Goal: Task Accomplishment & Management: Manage account settings

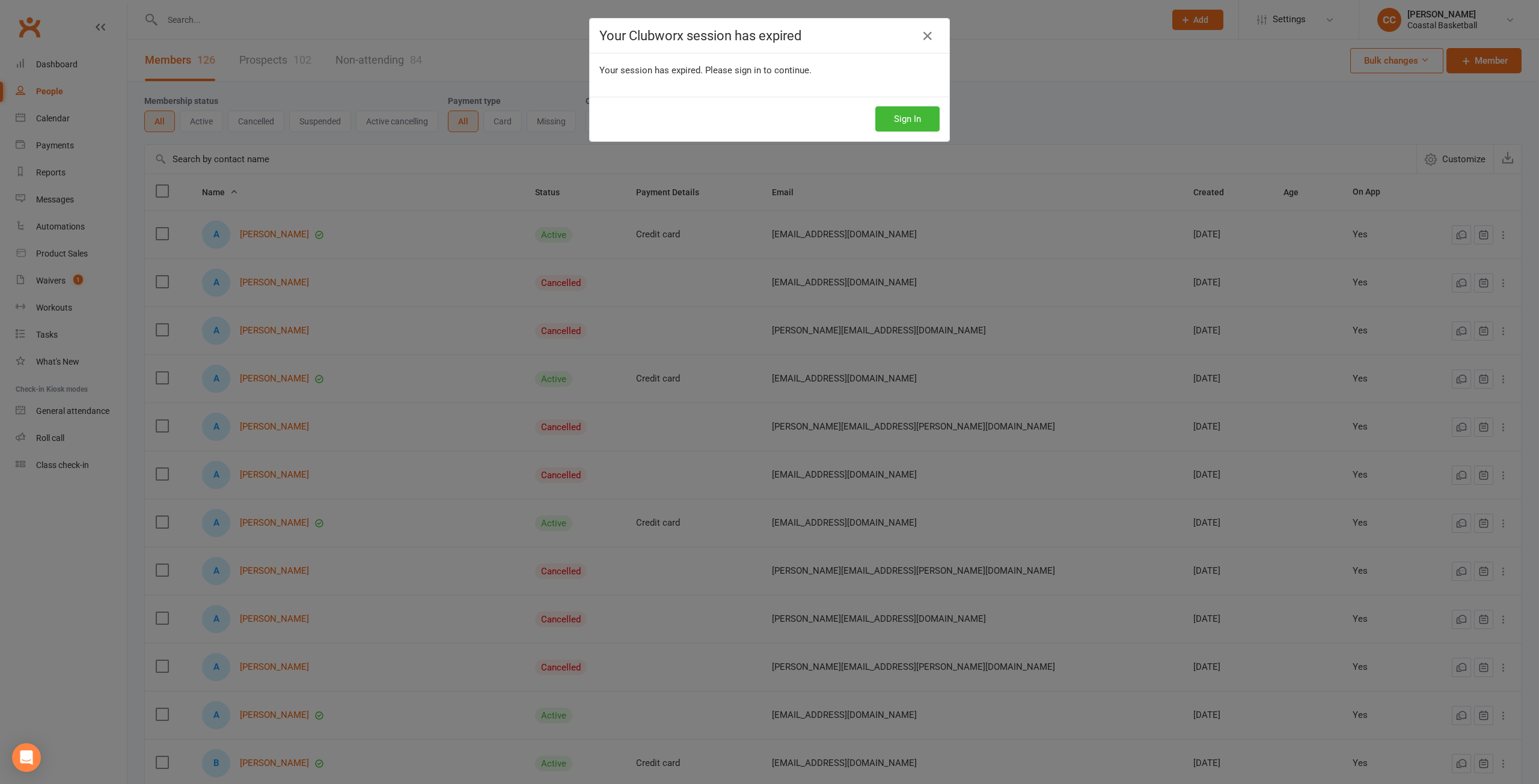
select select "100"
click at [915, 113] on button "Sign In" at bounding box center [907, 119] width 64 height 26
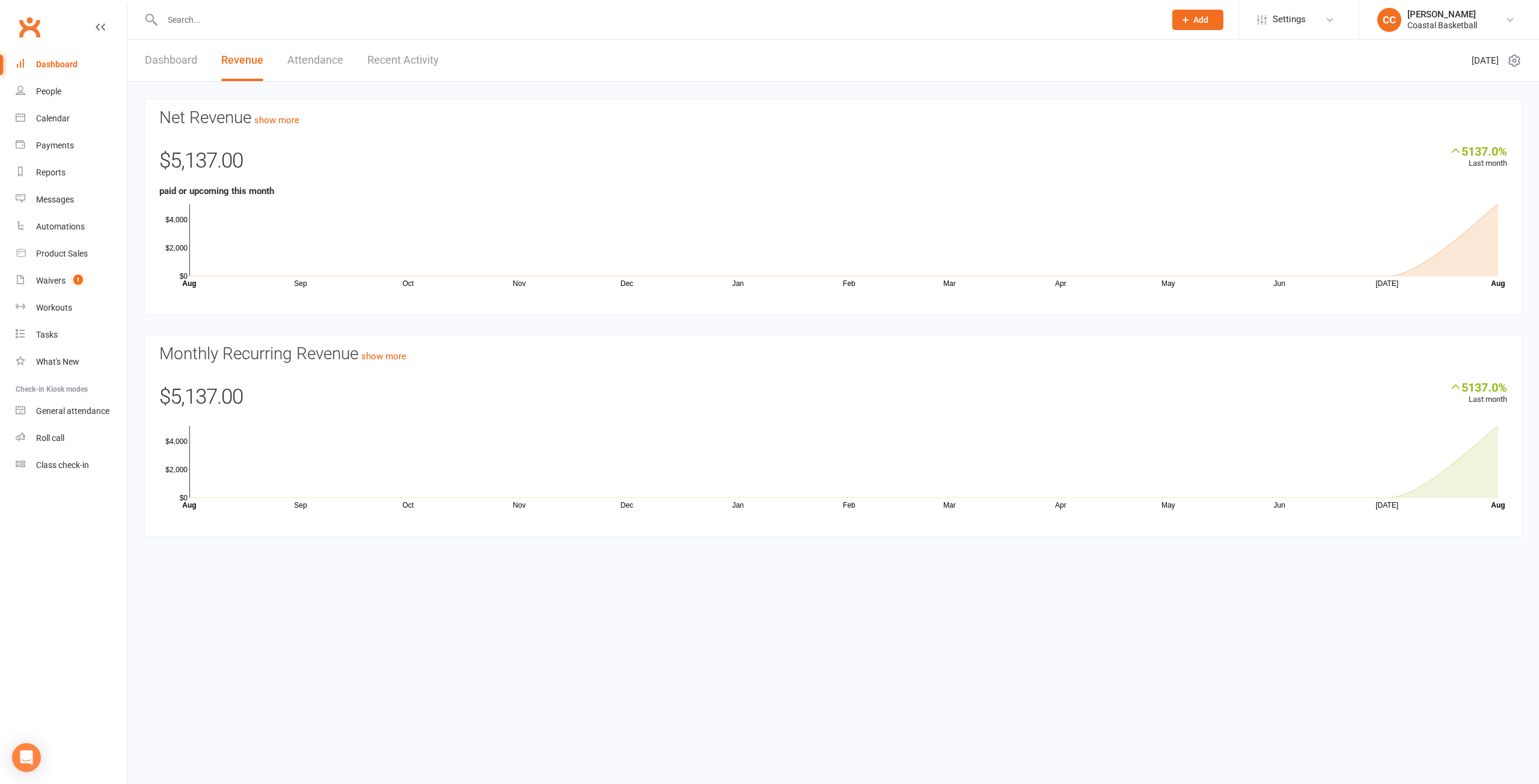
click at [166, 54] on link "Dashboard" at bounding box center [171, 60] width 52 height 41
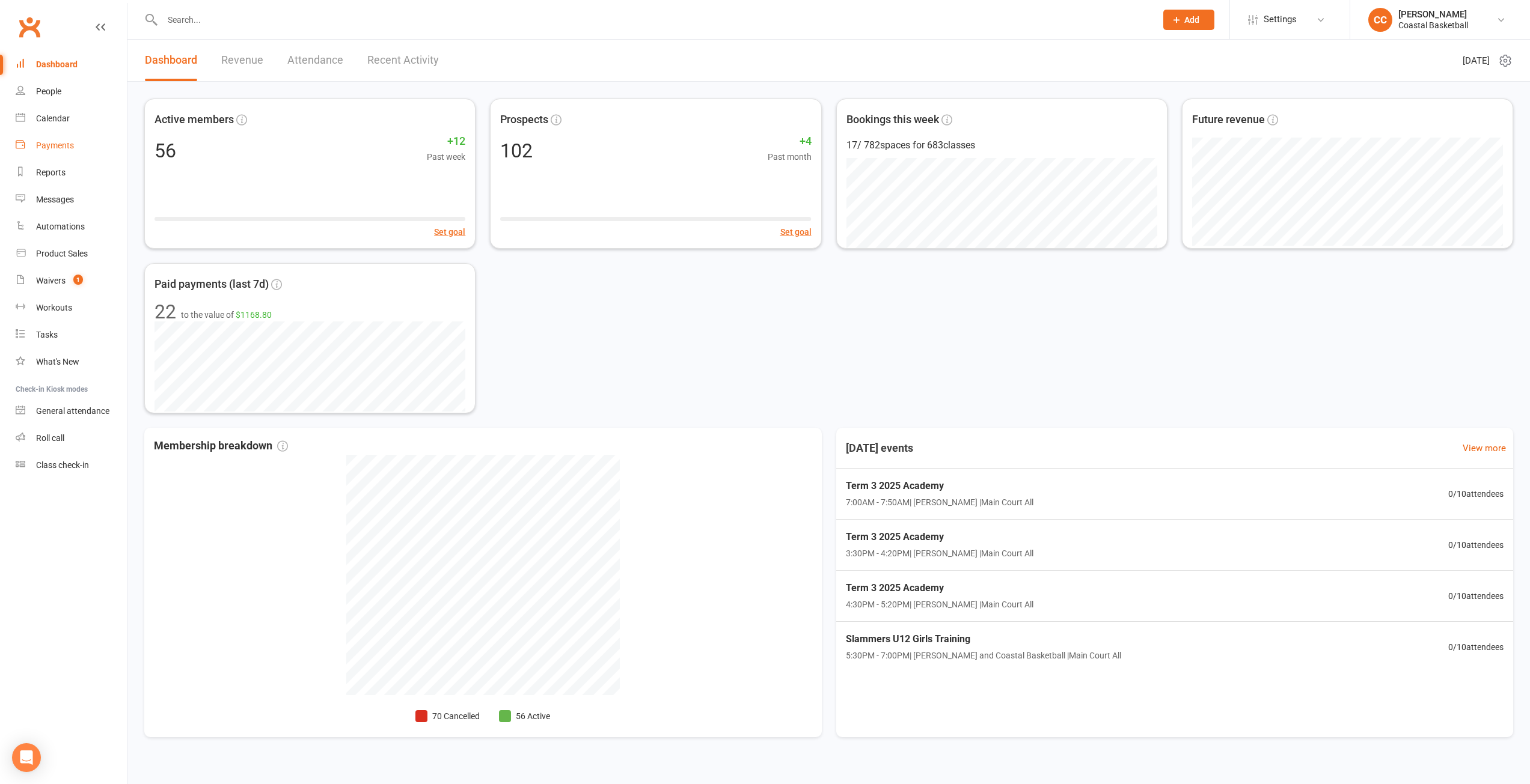
click at [65, 142] on div "Payments" at bounding box center [55, 145] width 38 height 10
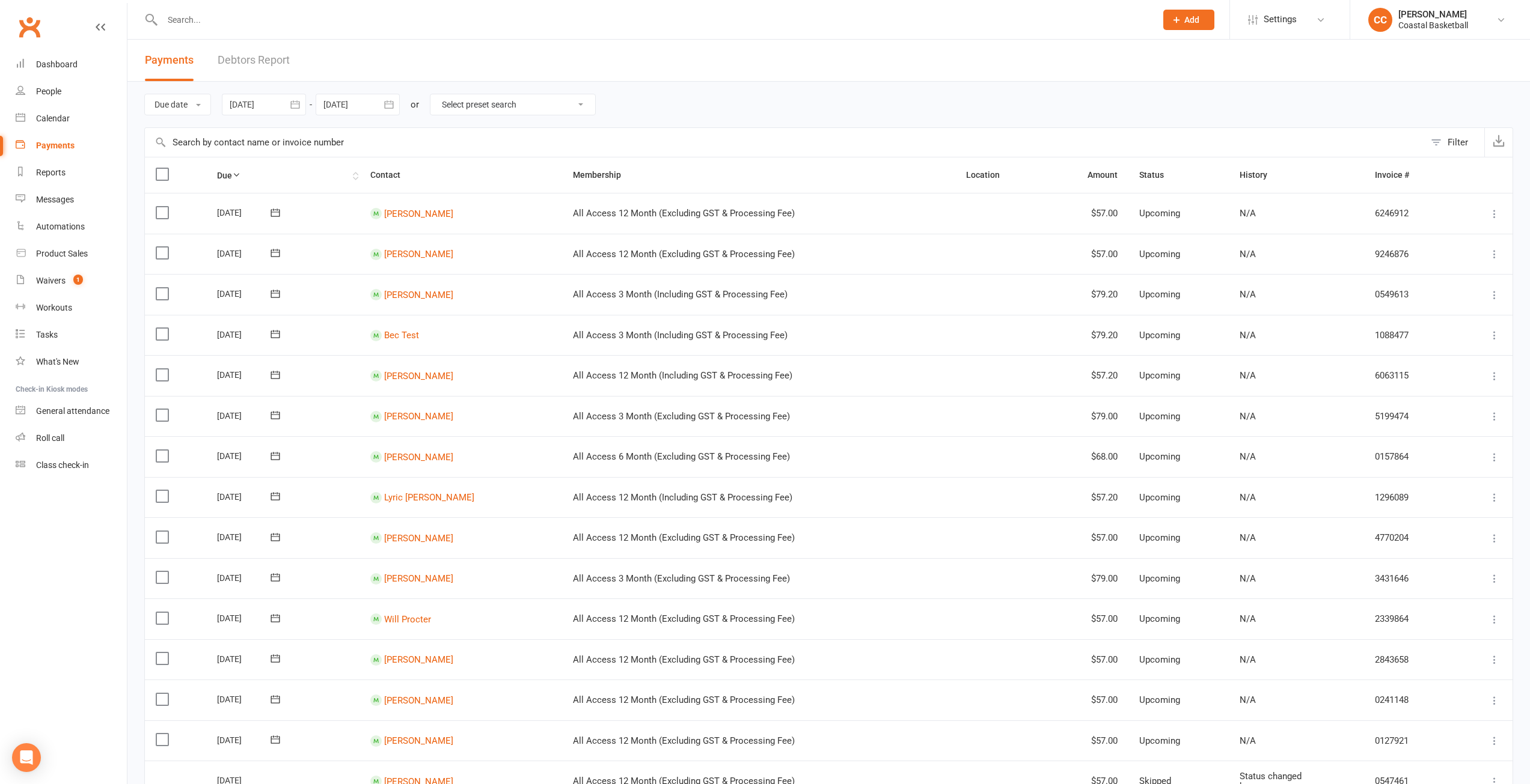
click at [246, 172] on th "Due" at bounding box center [283, 175] width 153 height 35
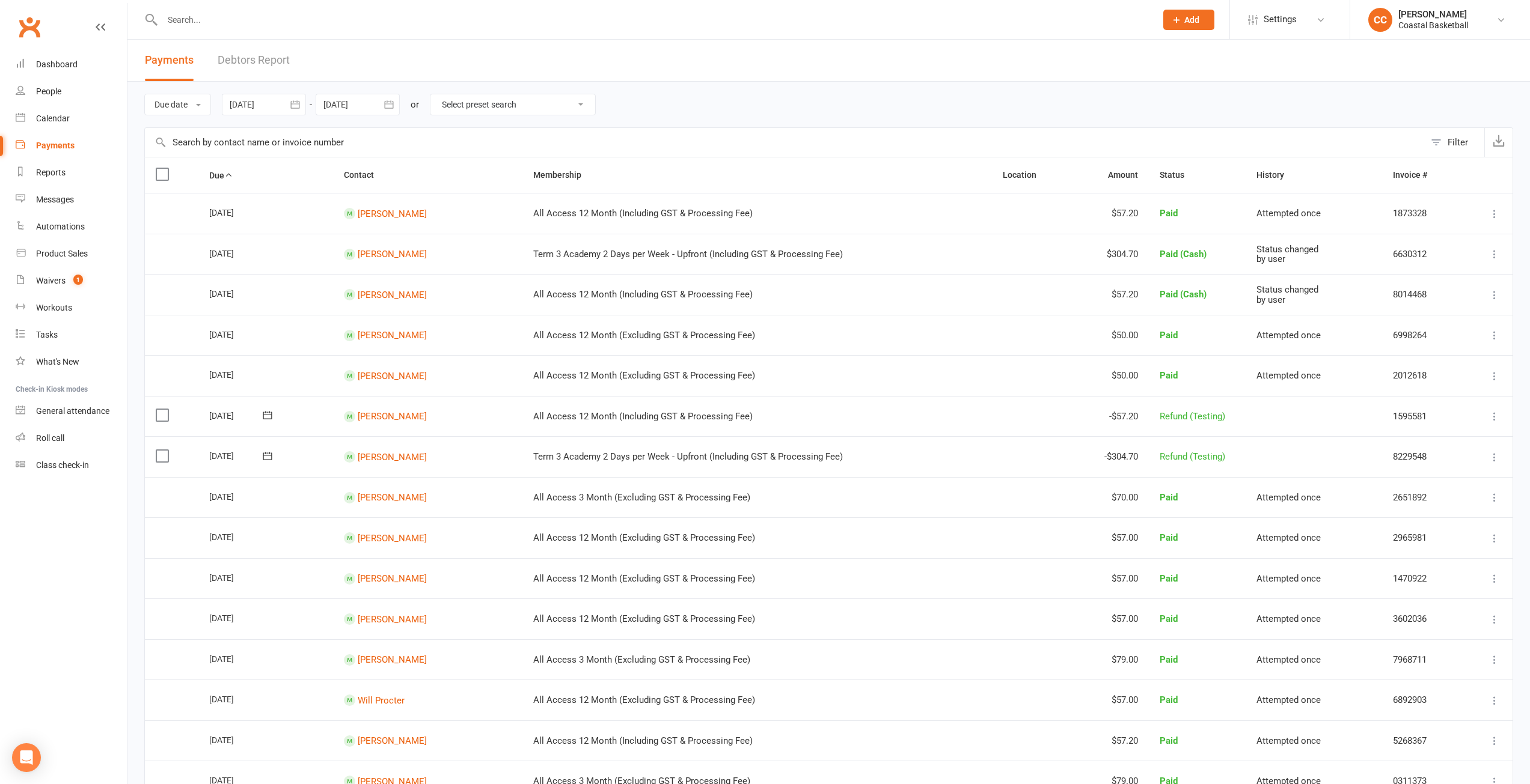
click at [294, 102] on icon "button" at bounding box center [296, 105] width 12 height 12
click at [300, 224] on span "14" at bounding box center [297, 224] width 10 height 10
click at [392, 106] on icon "button" at bounding box center [389, 105] width 12 height 12
click at [365, 181] on span "31" at bounding box center [364, 179] width 10 height 10
type input "31 Aug 2025"
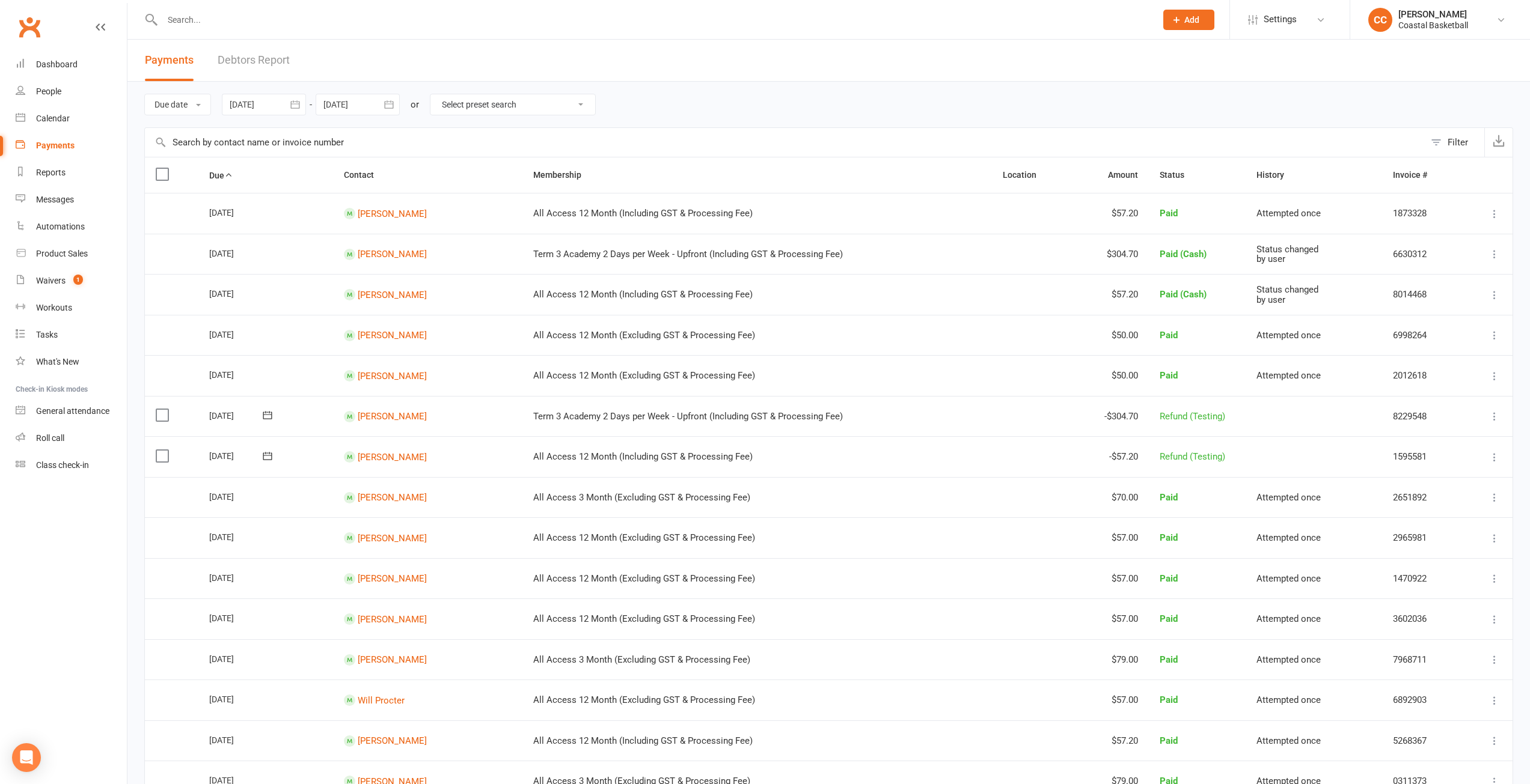
click at [298, 100] on icon "button" at bounding box center [296, 105] width 12 height 12
click at [434, 134] on icon "button" at bounding box center [431, 133] width 9 height 10
click at [380, 223] on span "14" at bounding box center [376, 224] width 10 height 10
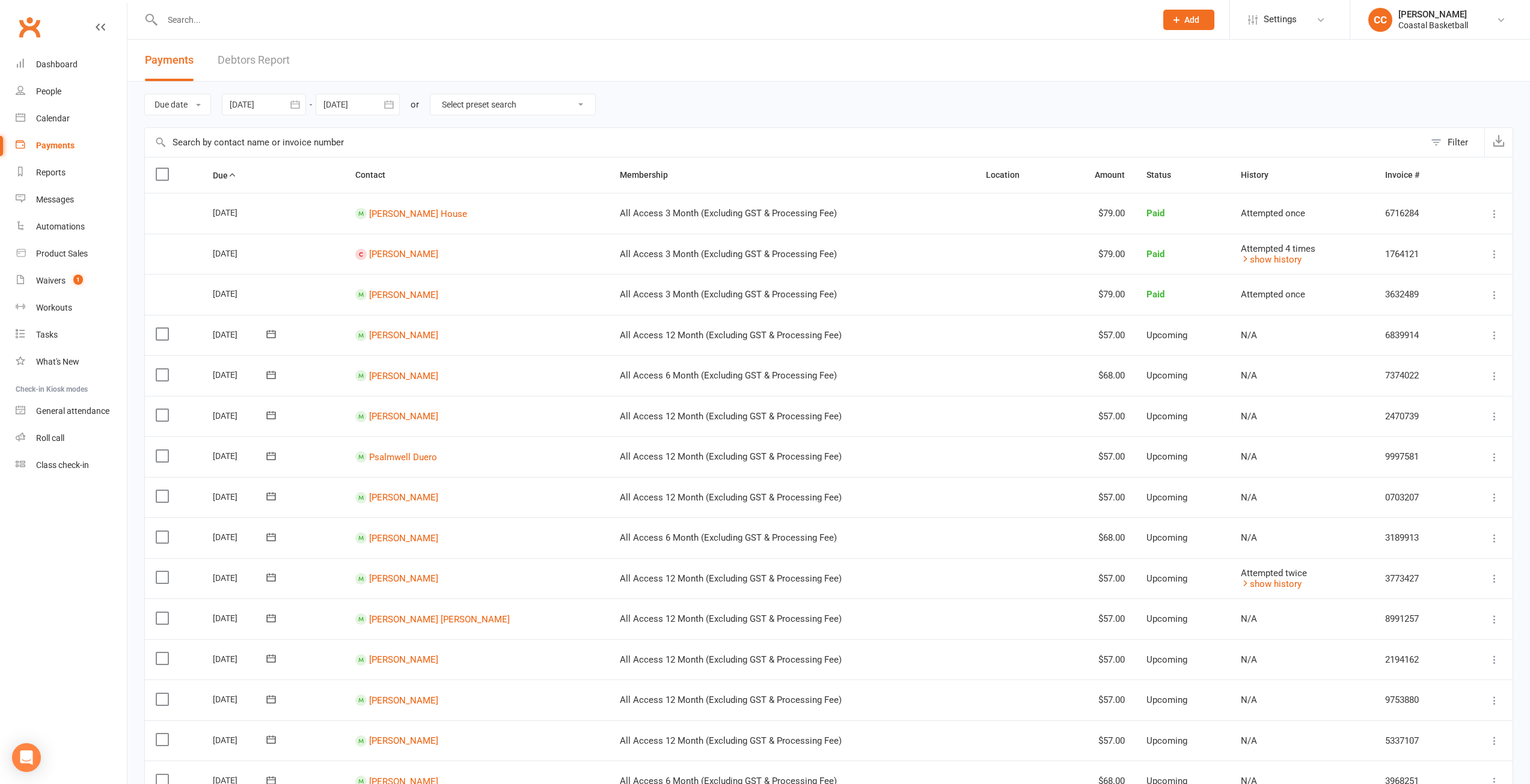
click at [301, 107] on icon "button" at bounding box center [296, 105] width 12 height 12
click at [409, 220] on button "15" at bounding box center [402, 224] width 26 height 22
type input "15 Aug 2025"
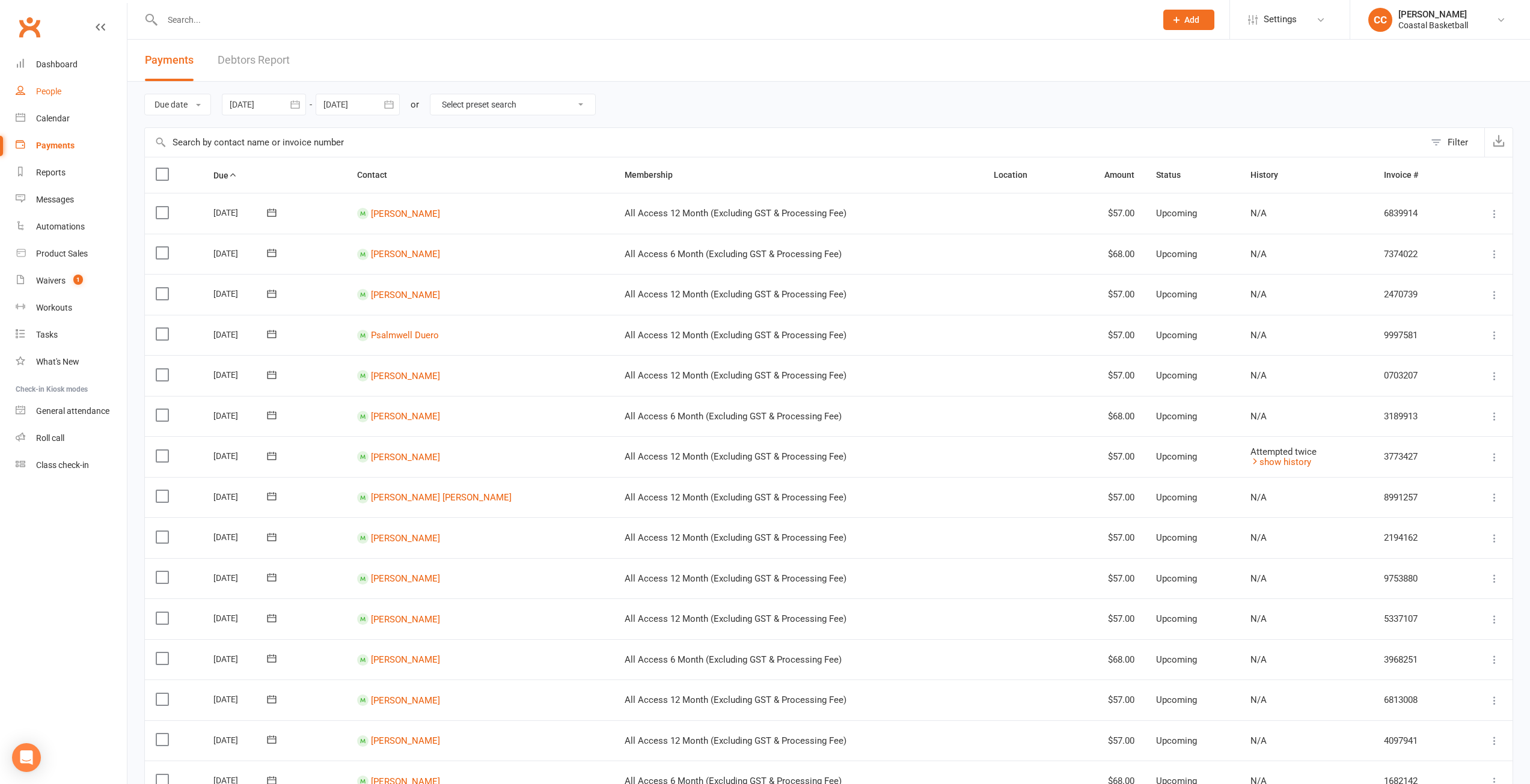
click at [58, 92] on div "People" at bounding box center [48, 91] width 26 height 10
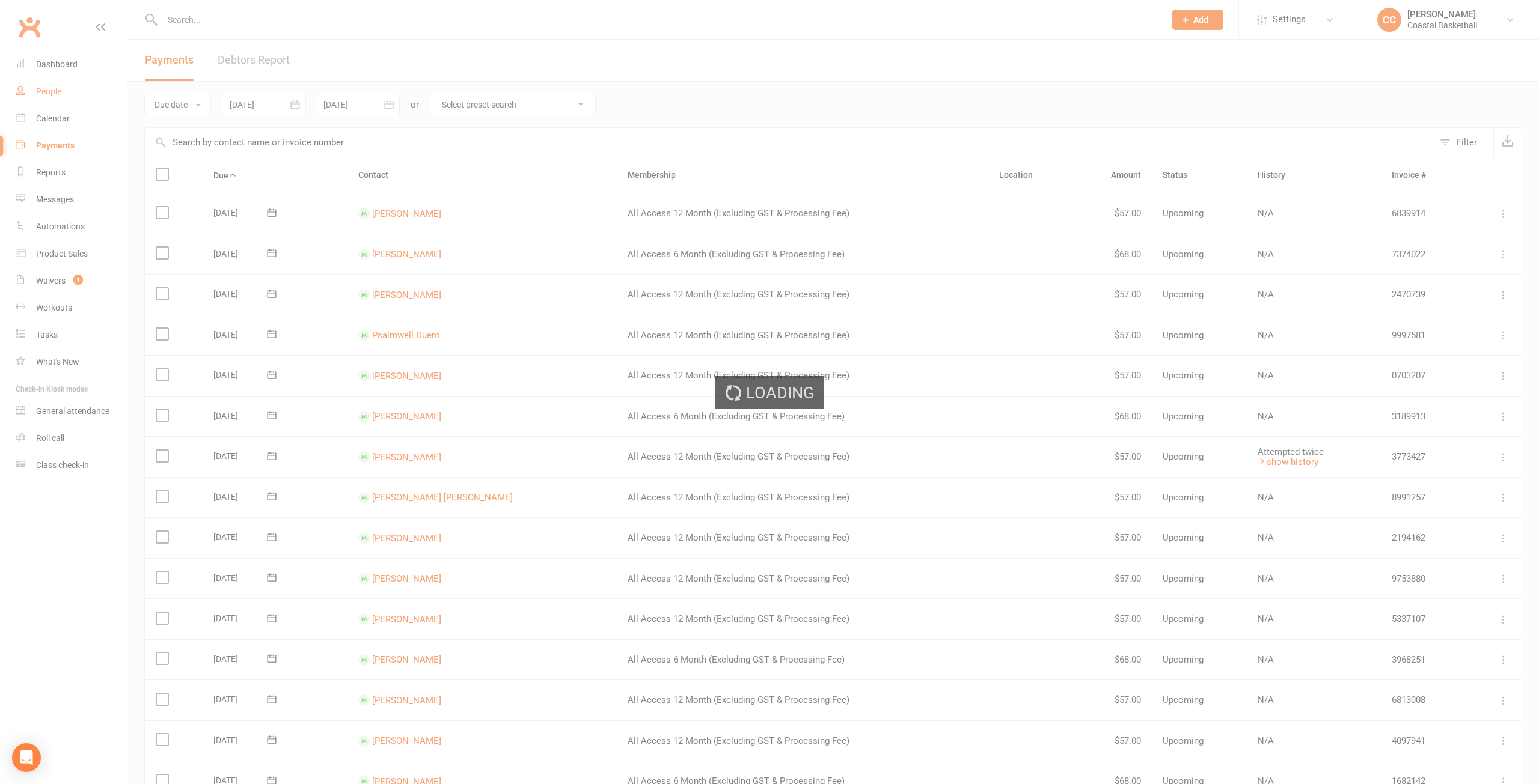
select select "100"
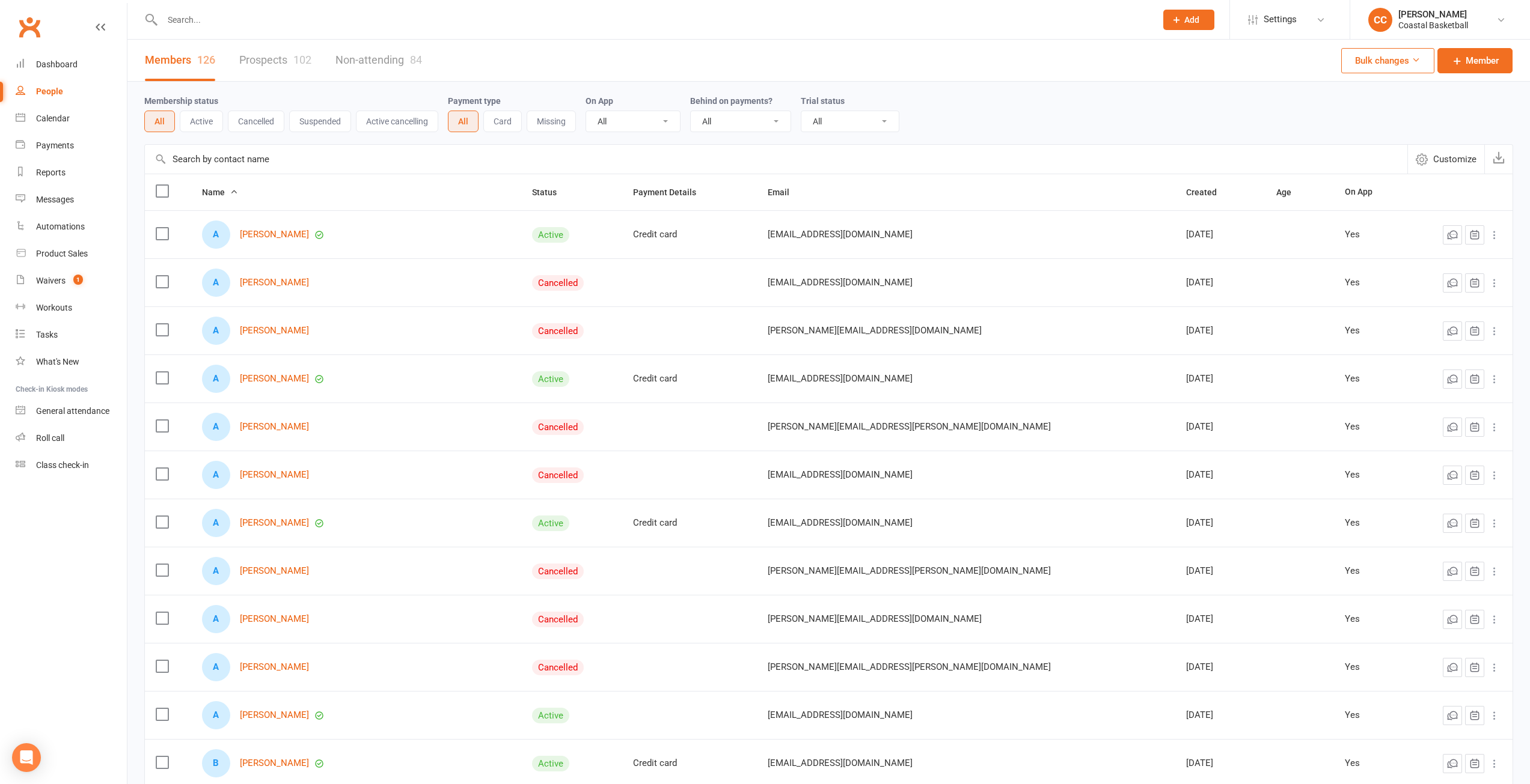
click at [202, 125] on button "Active" at bounding box center [201, 121] width 43 height 22
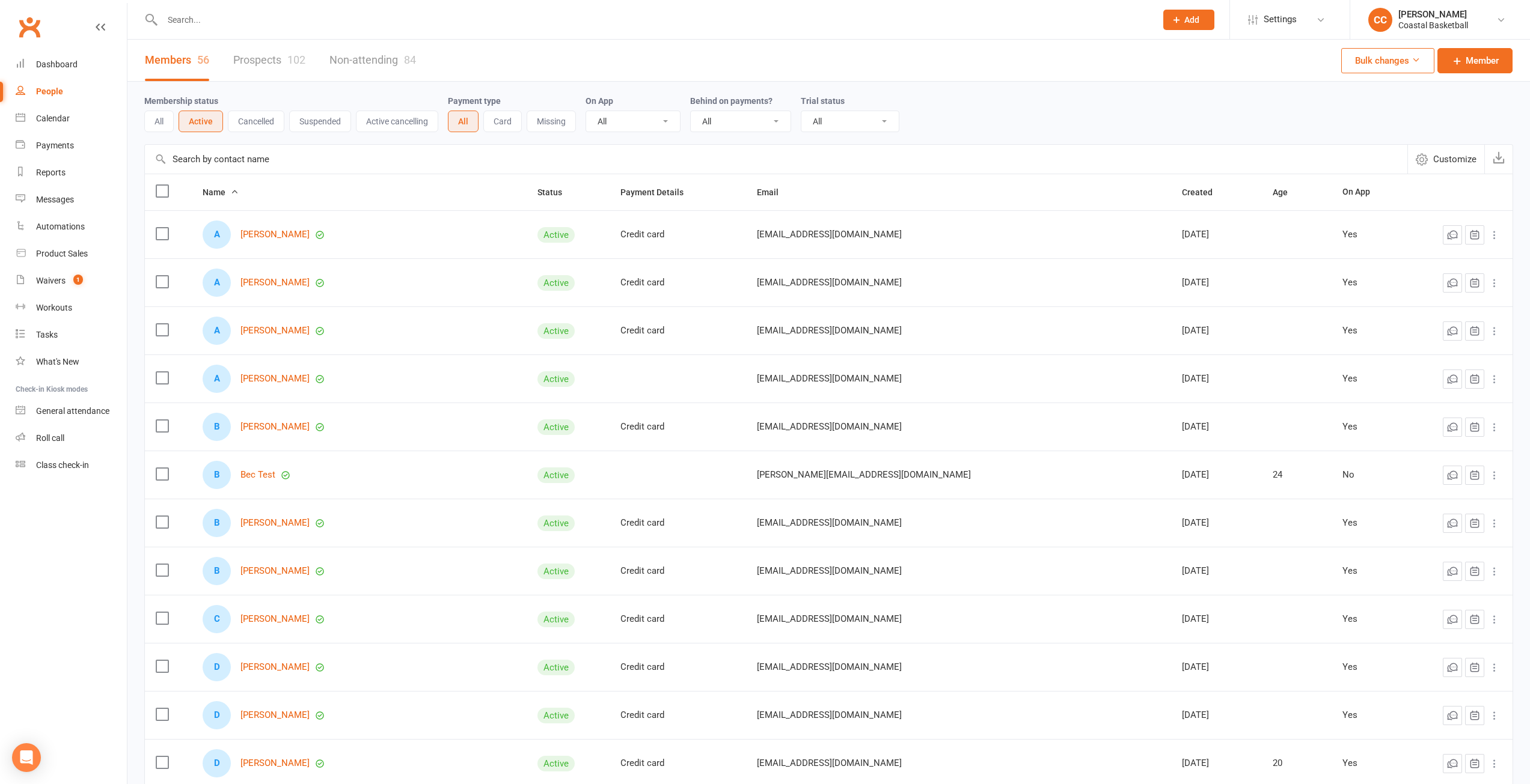
click at [220, 16] on input "text" at bounding box center [653, 19] width 989 height 17
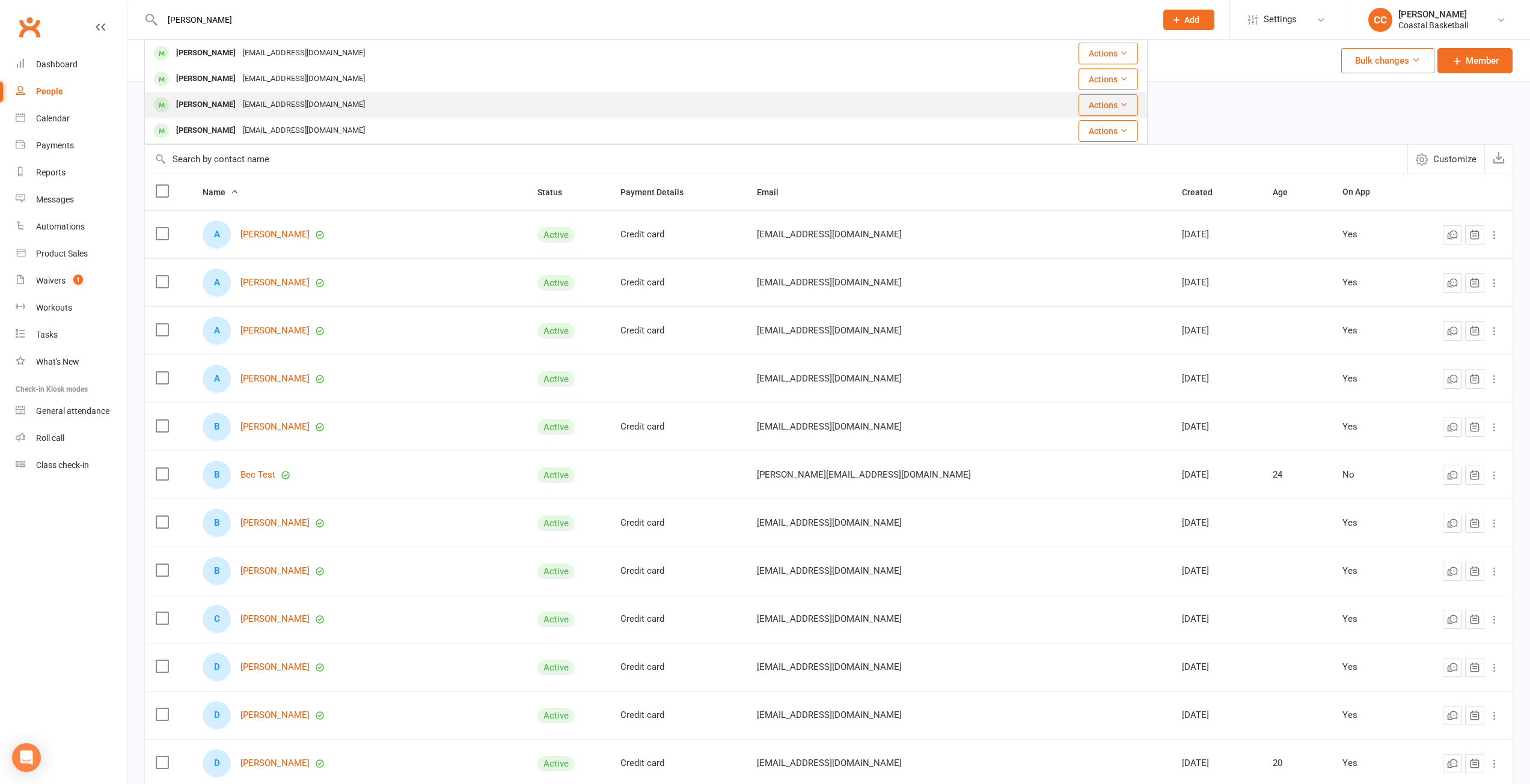
type input "xavier"
click at [305, 101] on div "Xavier Mills Eirestar1@gmail.com" at bounding box center [529, 105] width 769 height 25
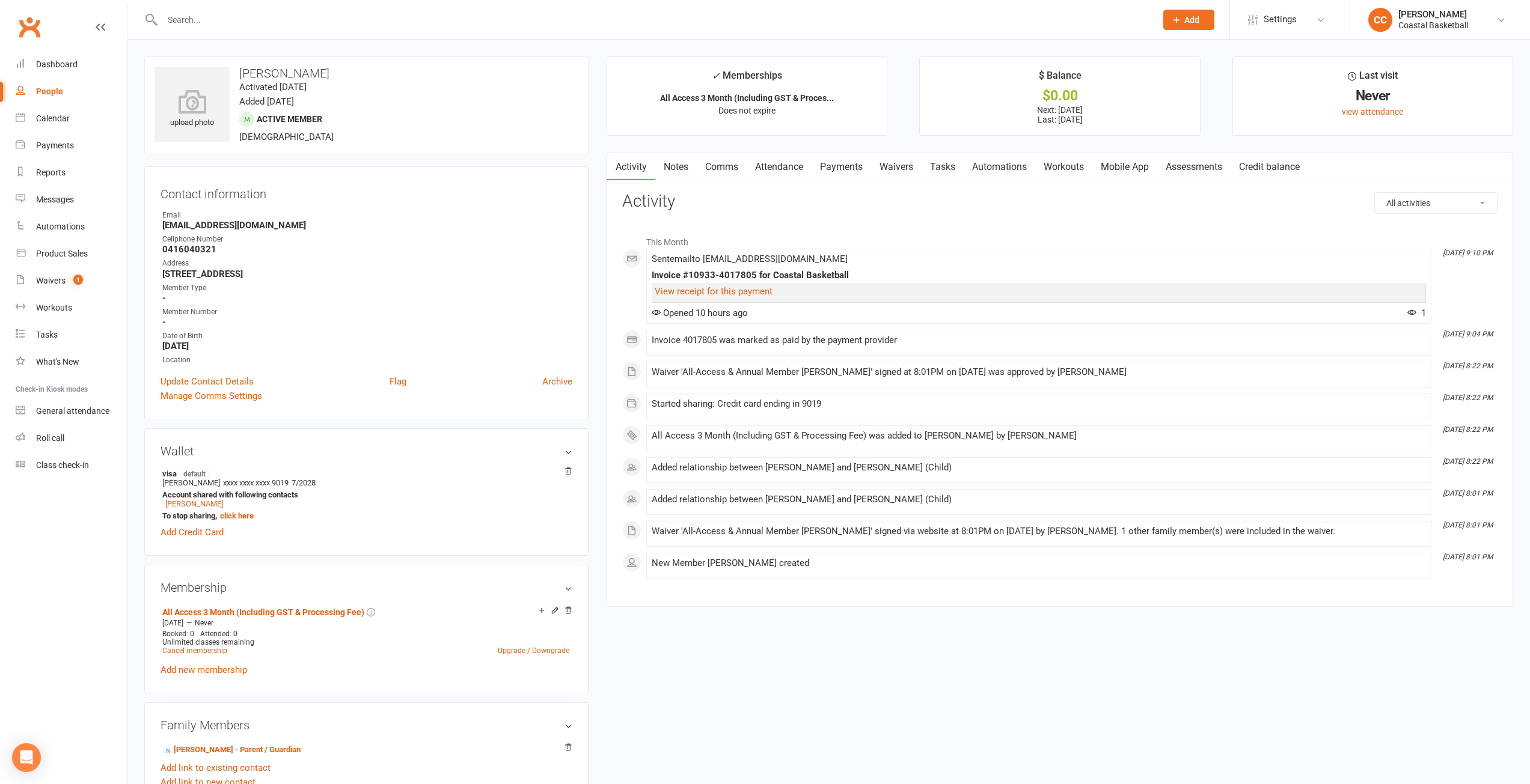
click at [893, 369] on div "Waiver 'All-Access & Annual Member Waiver' signed at 8:01PM on 13-Aug-2025 was …" at bounding box center [1039, 372] width 775 height 11
click at [680, 167] on link "Notes" at bounding box center [675, 166] width 41 height 27
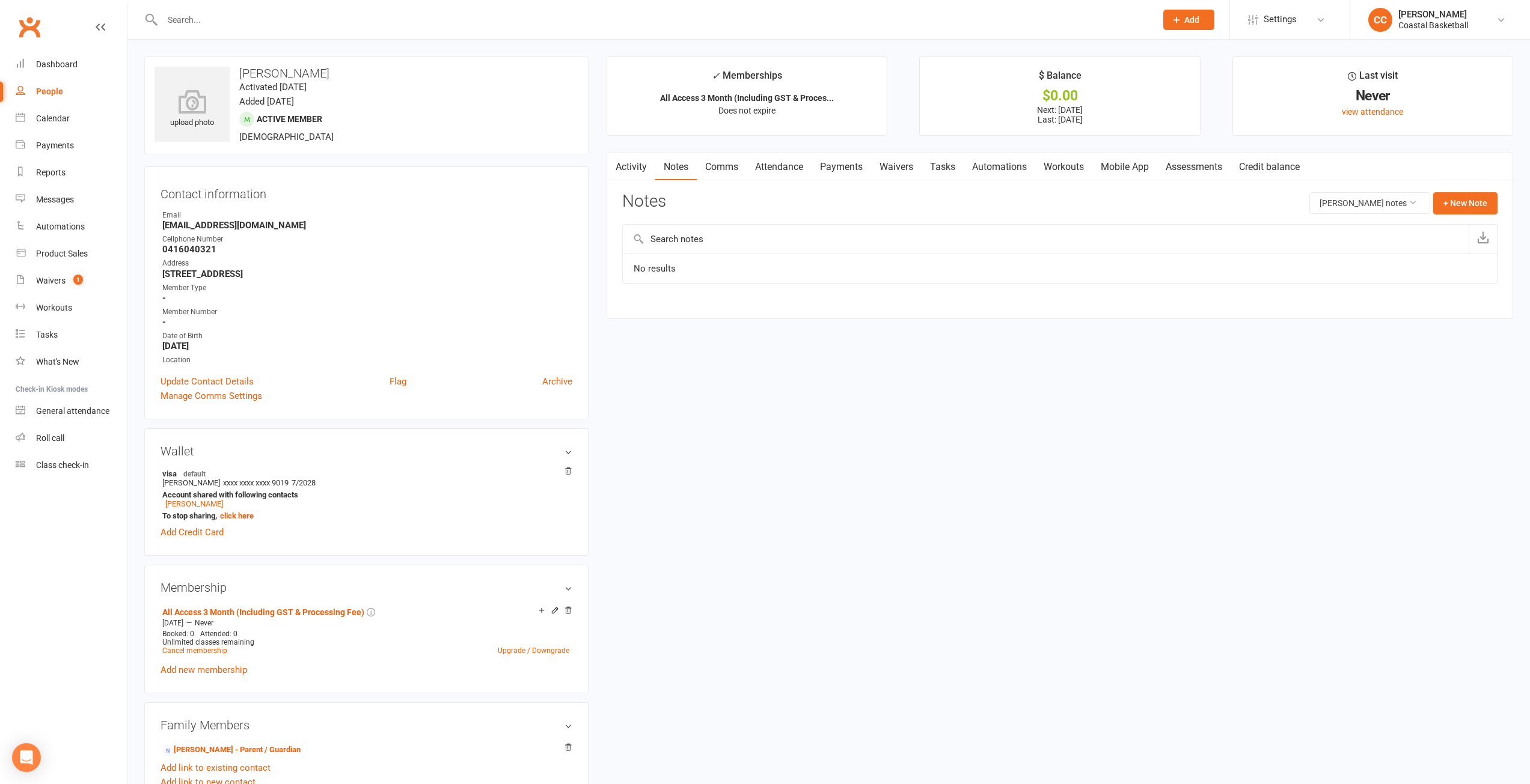
click at [736, 165] on link "Comms" at bounding box center [722, 166] width 50 height 27
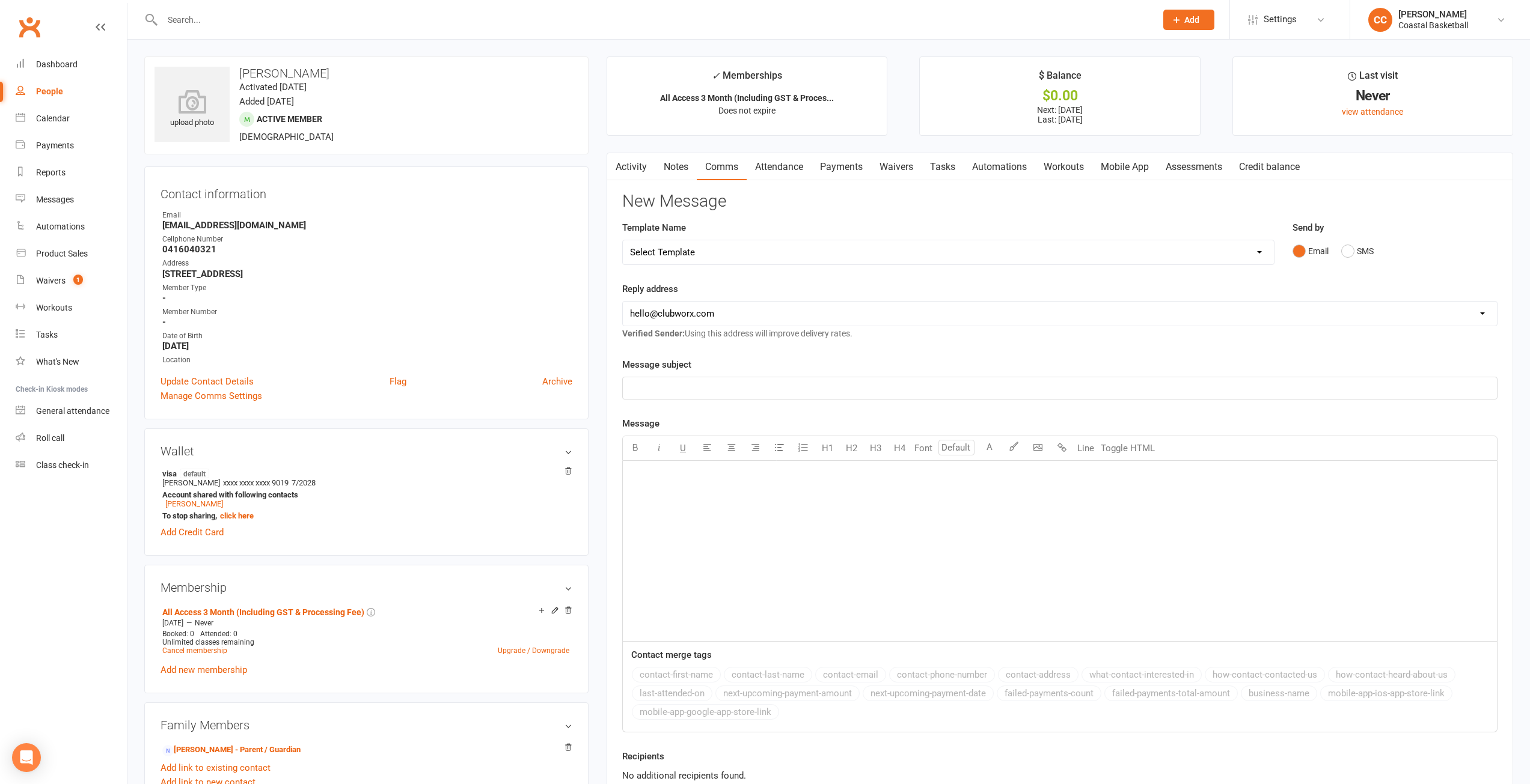
click at [778, 165] on link "Attendance" at bounding box center [779, 166] width 65 height 27
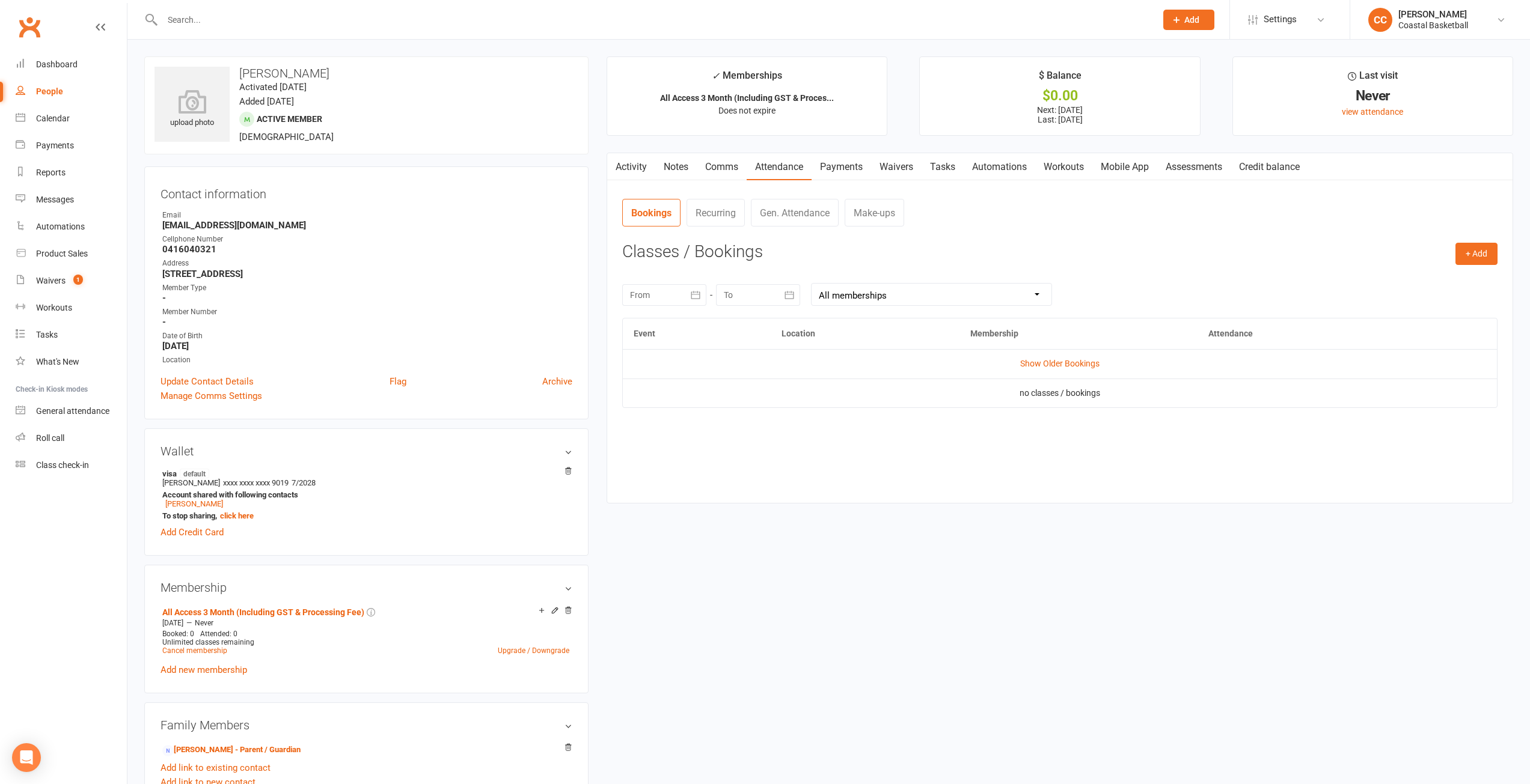
click at [854, 166] on link "Payments" at bounding box center [842, 166] width 60 height 27
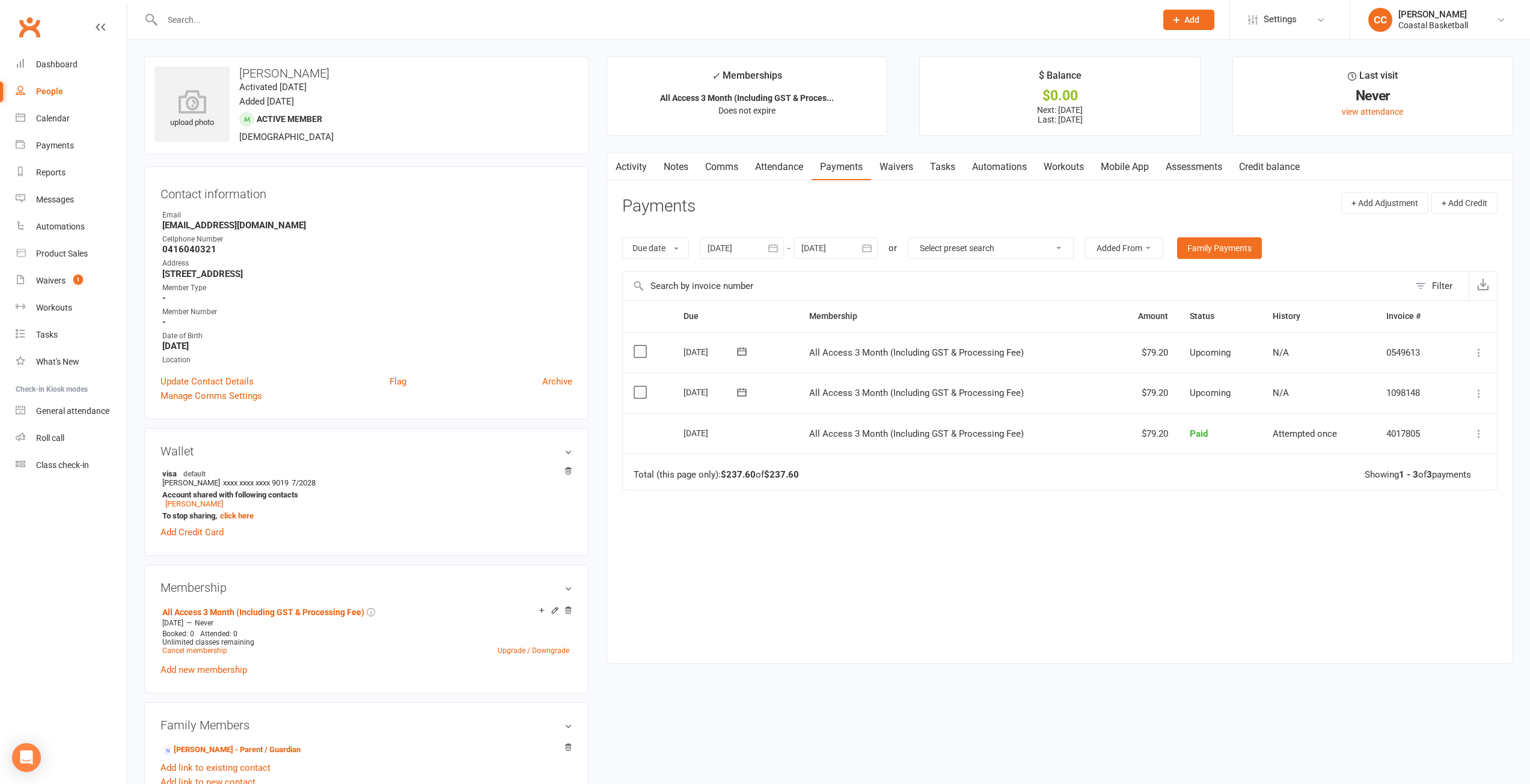
click at [893, 165] on link "Waivers" at bounding box center [896, 166] width 50 height 27
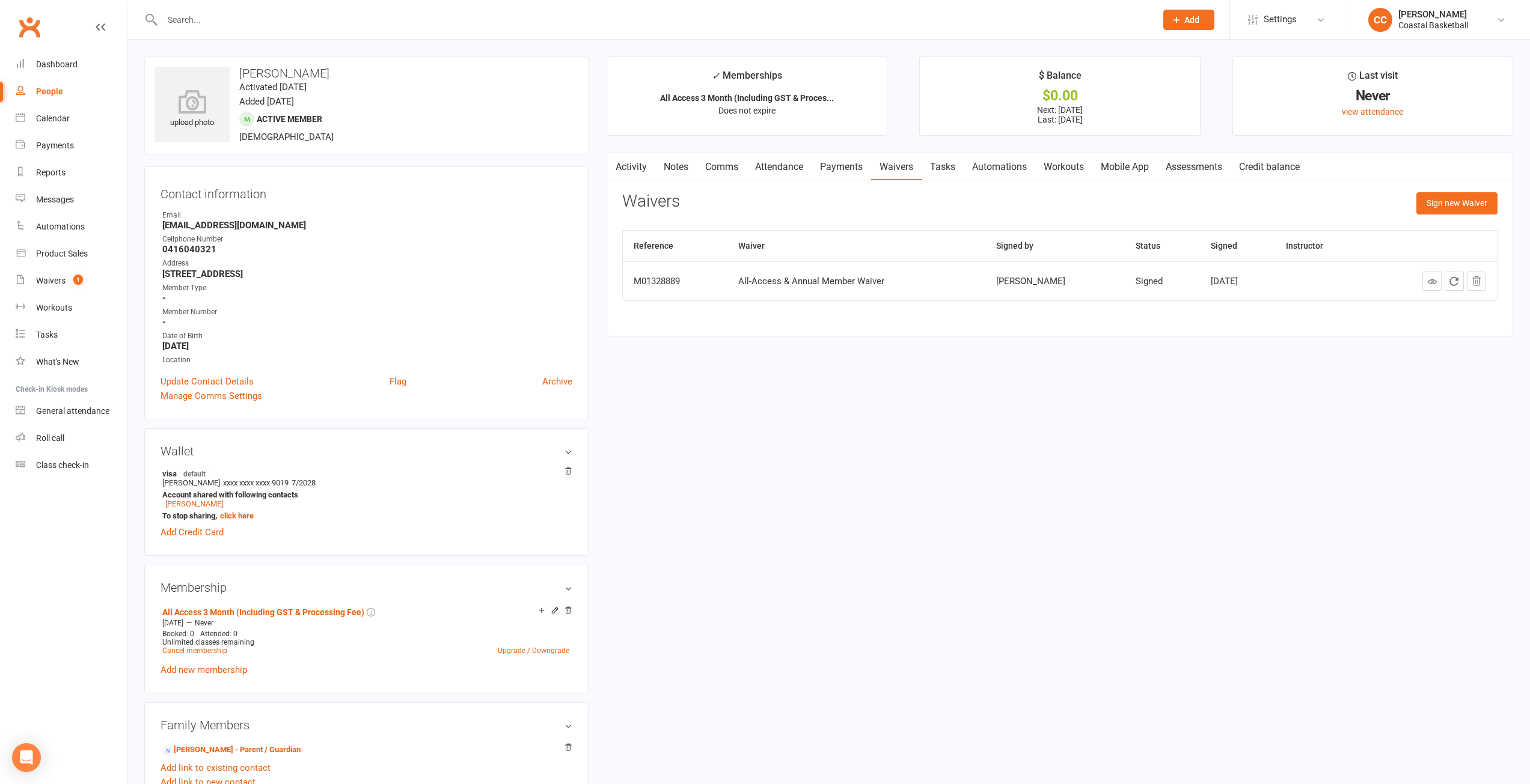
click at [927, 166] on link "Tasks" at bounding box center [943, 166] width 42 height 27
click at [988, 165] on link "Automations" at bounding box center [999, 166] width 71 height 27
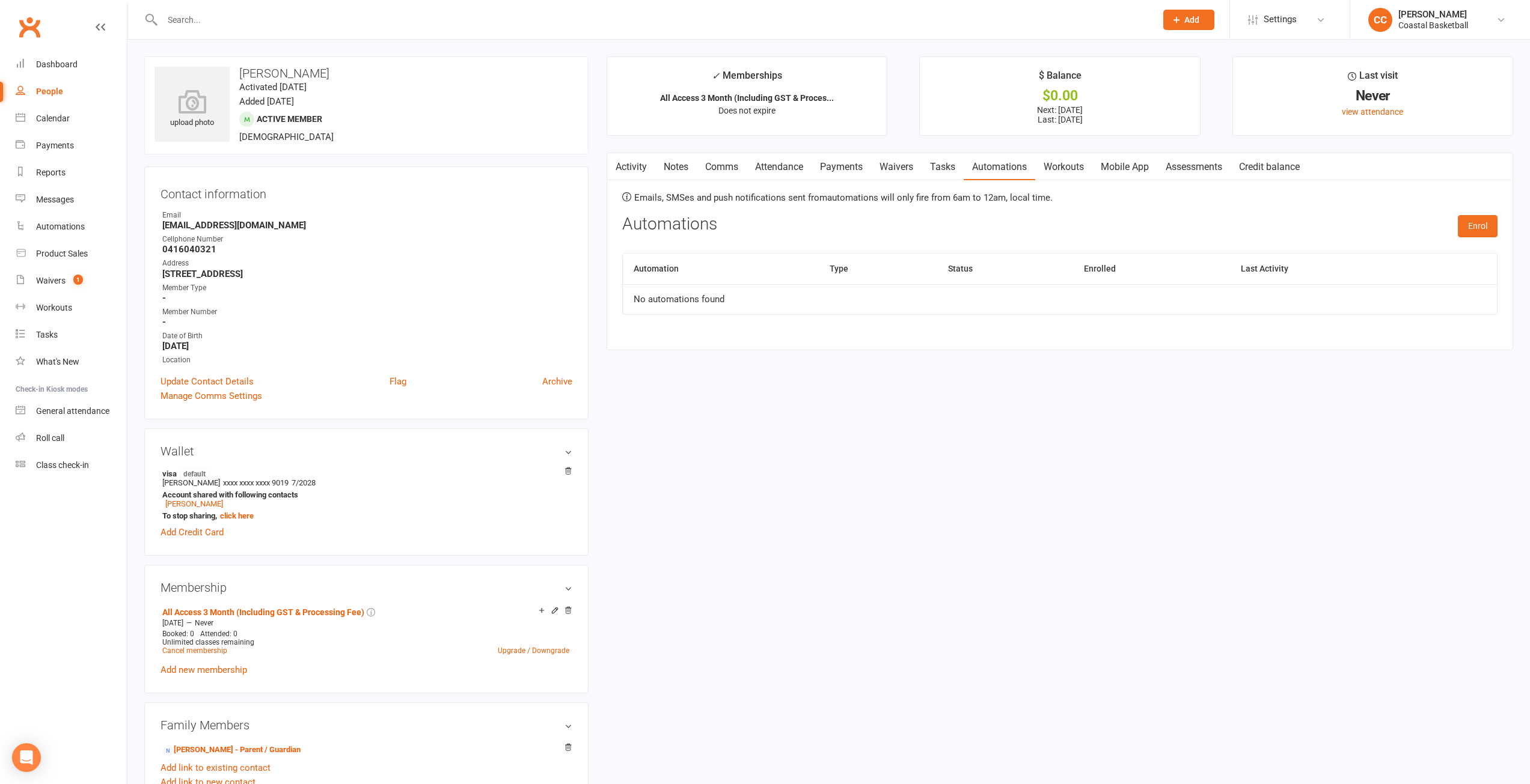
click at [634, 167] on link "Activity" at bounding box center [631, 166] width 48 height 27
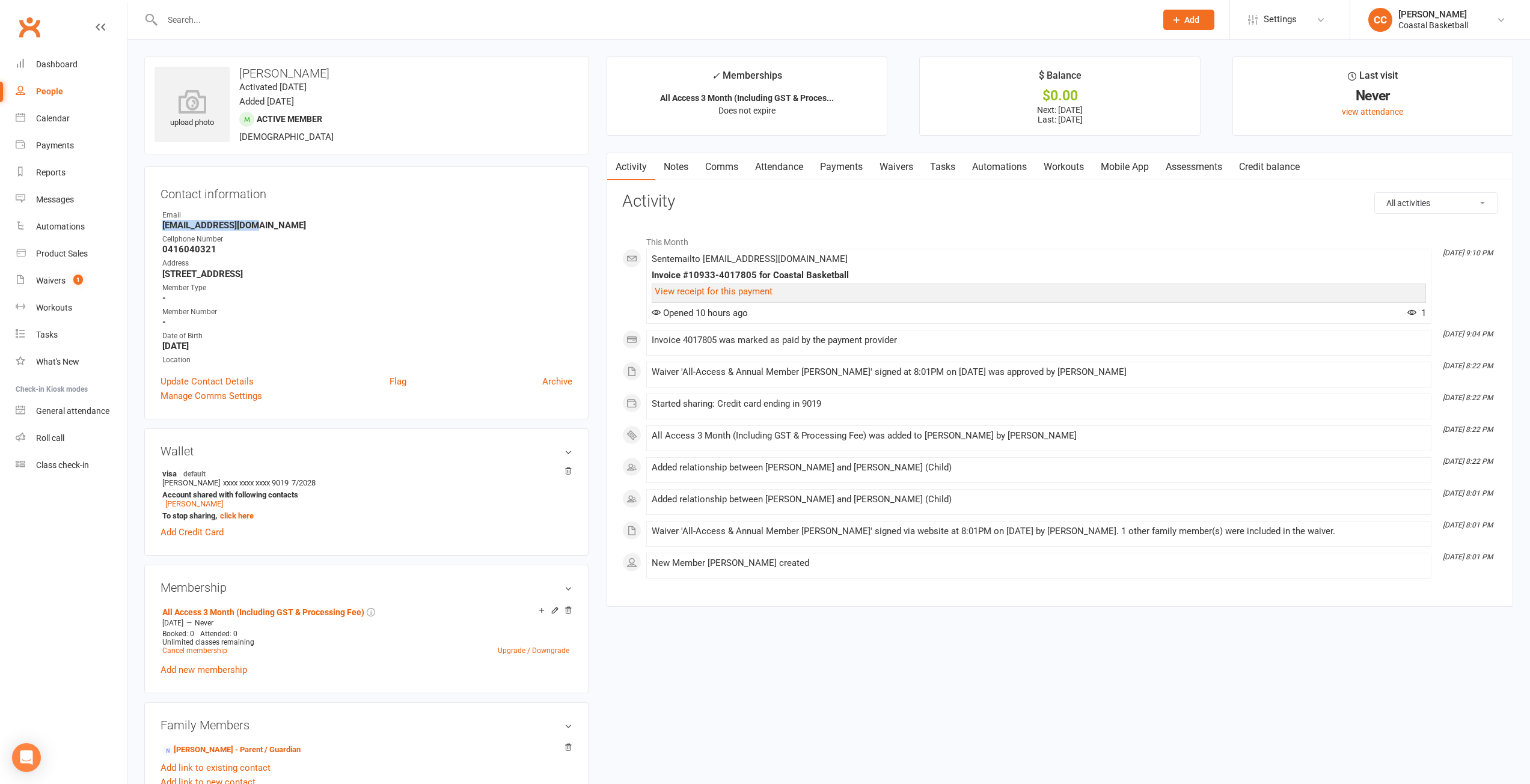
drag, startPoint x: 253, startPoint y: 229, endPoint x: 160, endPoint y: 230, distance: 93.0
click at [160, 230] on div "Contact information Owner Email Eirestar1@gmail.com Cellphone Number 0416040321…" at bounding box center [366, 293] width 445 height 253
copy strong "Eirestar1@gmail.com"
click at [1143, 158] on link "Mobile App" at bounding box center [1125, 166] width 65 height 27
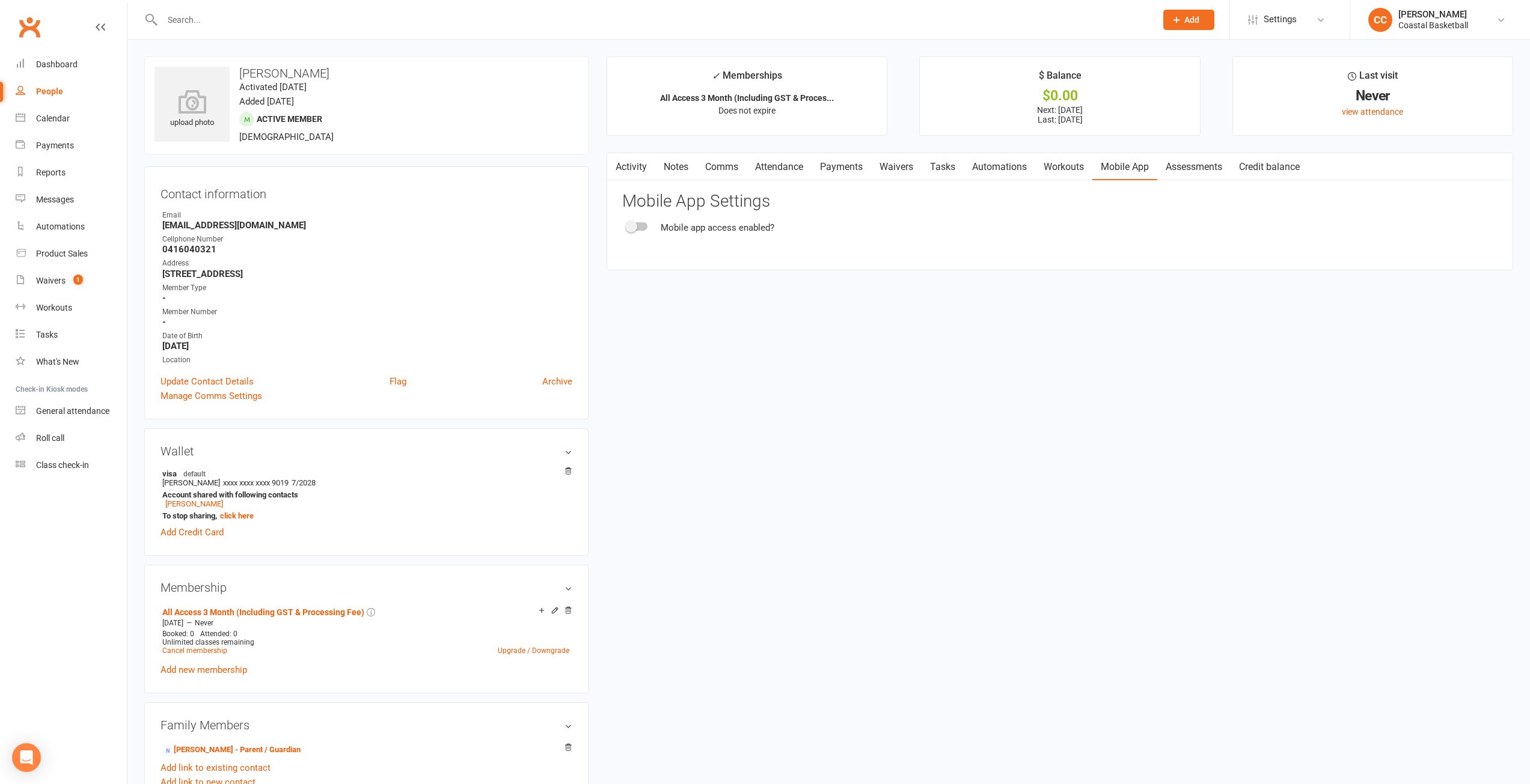
click at [644, 223] on div at bounding box center [636, 227] width 20 height 9
click at [627, 224] on input "checkbox" at bounding box center [627, 224] width 0 height 0
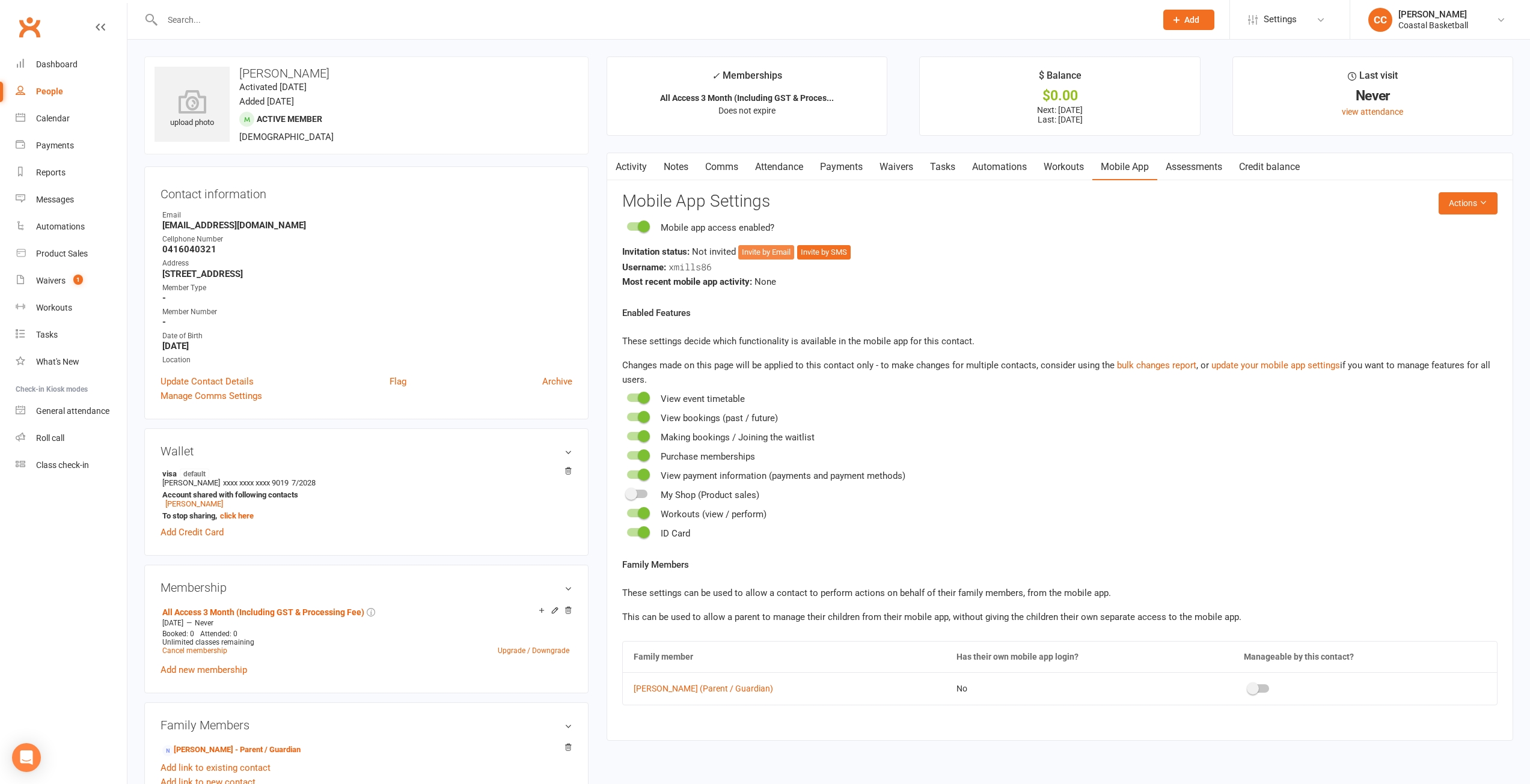
click at [766, 249] on button "Invite by Email" at bounding box center [767, 253] width 56 height 14
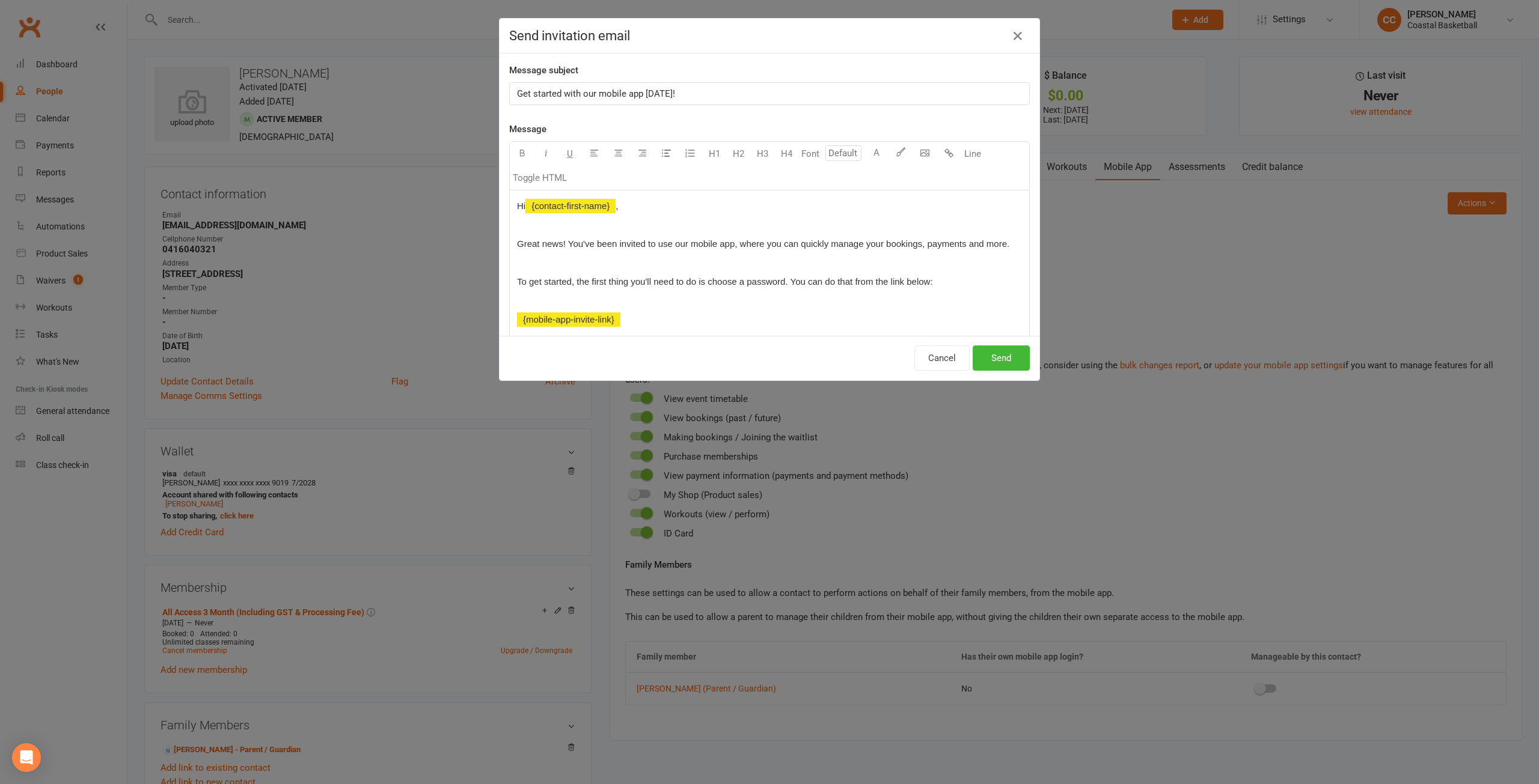
click at [517, 95] on span "Get started with our mobile app today!" at bounding box center [596, 93] width 158 height 11
click at [998, 352] on button "Send" at bounding box center [1001, 358] width 57 height 26
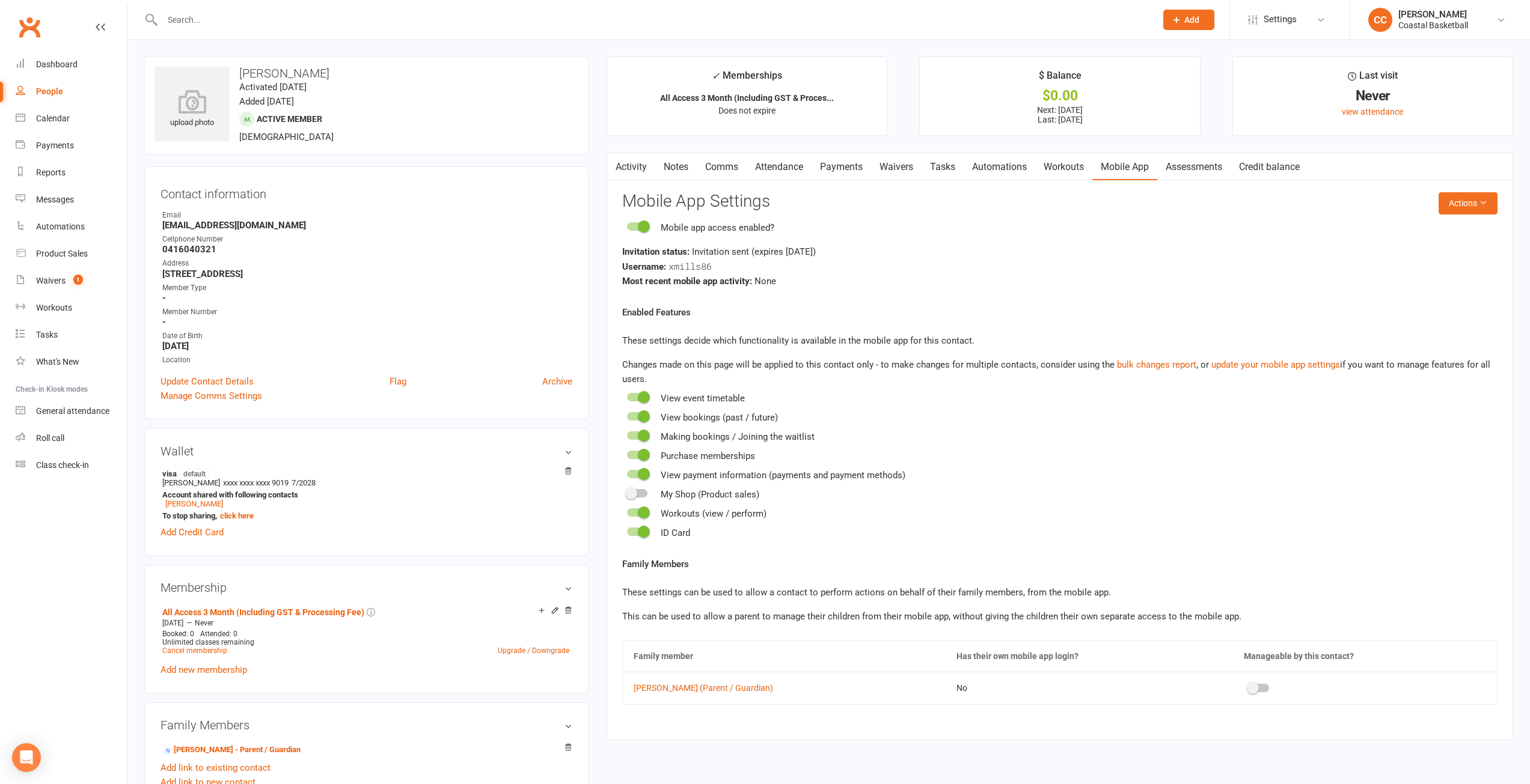
click at [1247, 687] on span at bounding box center [1254, 688] width 12 height 12
click at [1249, 686] on input "checkbox" at bounding box center [1249, 686] width 0 height 0
click at [709, 695] on td "Cathy Mills (Parent / Guardian)" at bounding box center [784, 688] width 323 height 32
click at [710, 690] on link "Cathy Mills (Parent / Guardian)" at bounding box center [784, 688] width 301 height 9
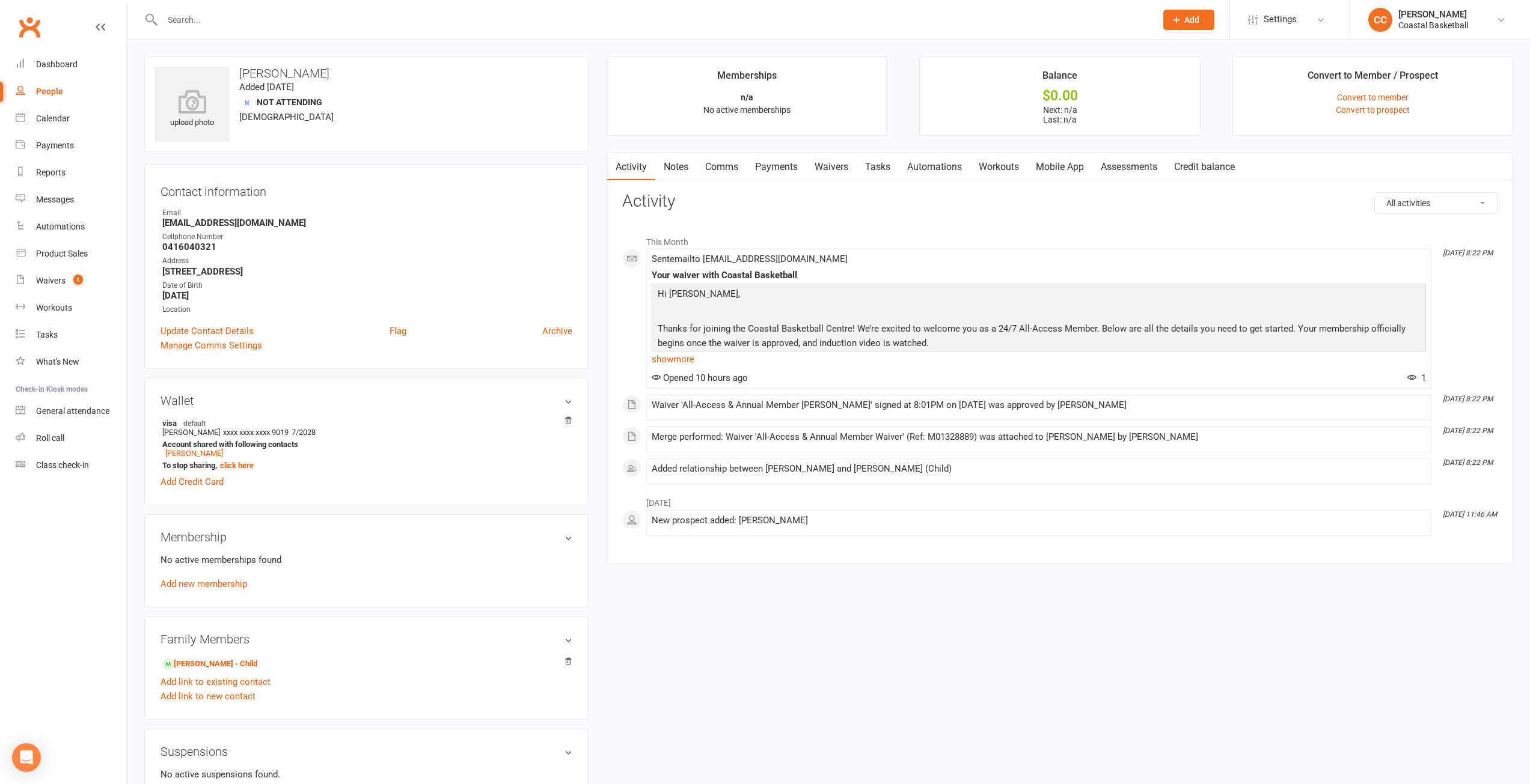
click at [1068, 175] on link "Mobile App" at bounding box center [1060, 166] width 65 height 27
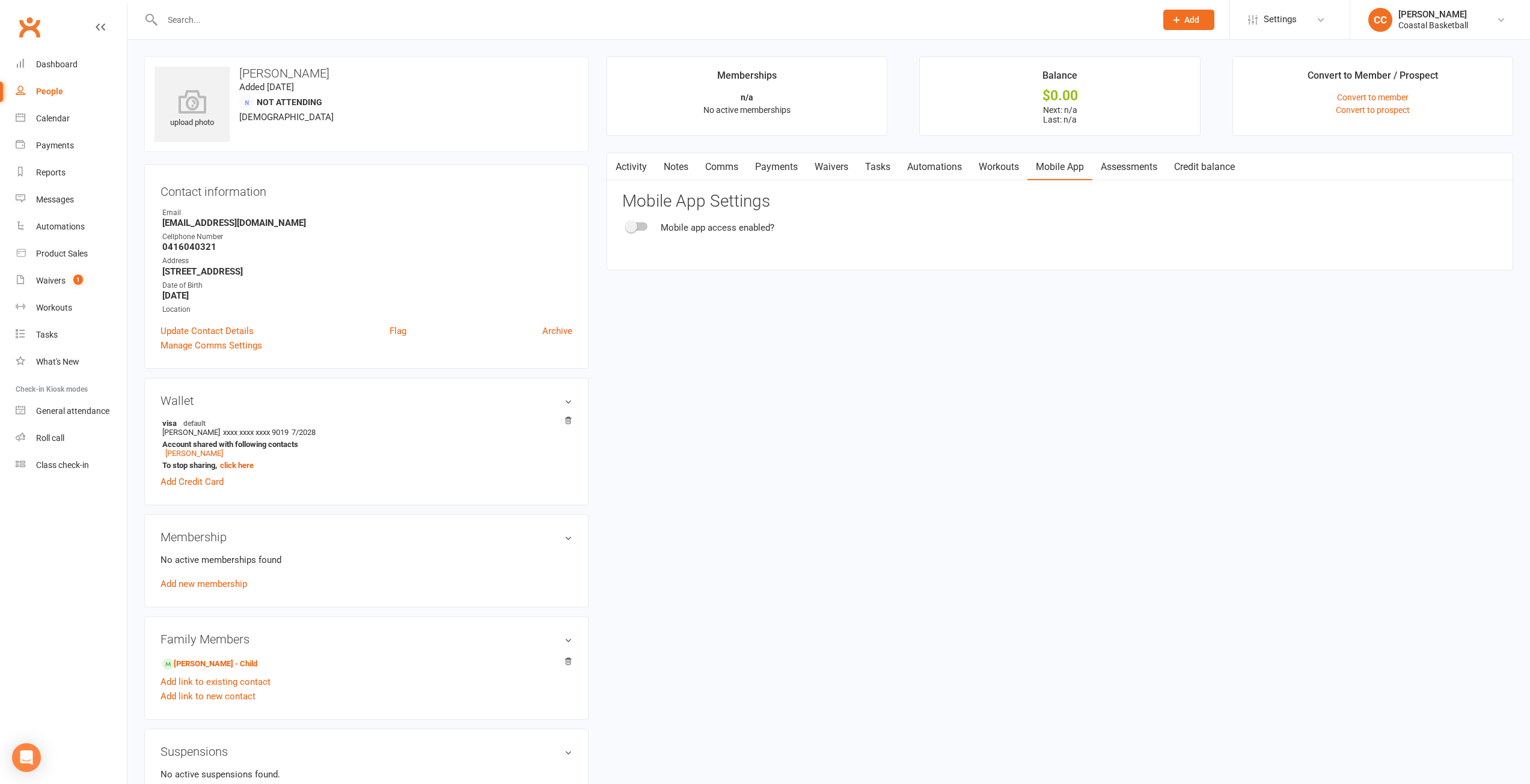
click at [628, 224] on span at bounding box center [631, 227] width 12 height 12
click at [627, 224] on input "checkbox" at bounding box center [627, 224] width 0 height 0
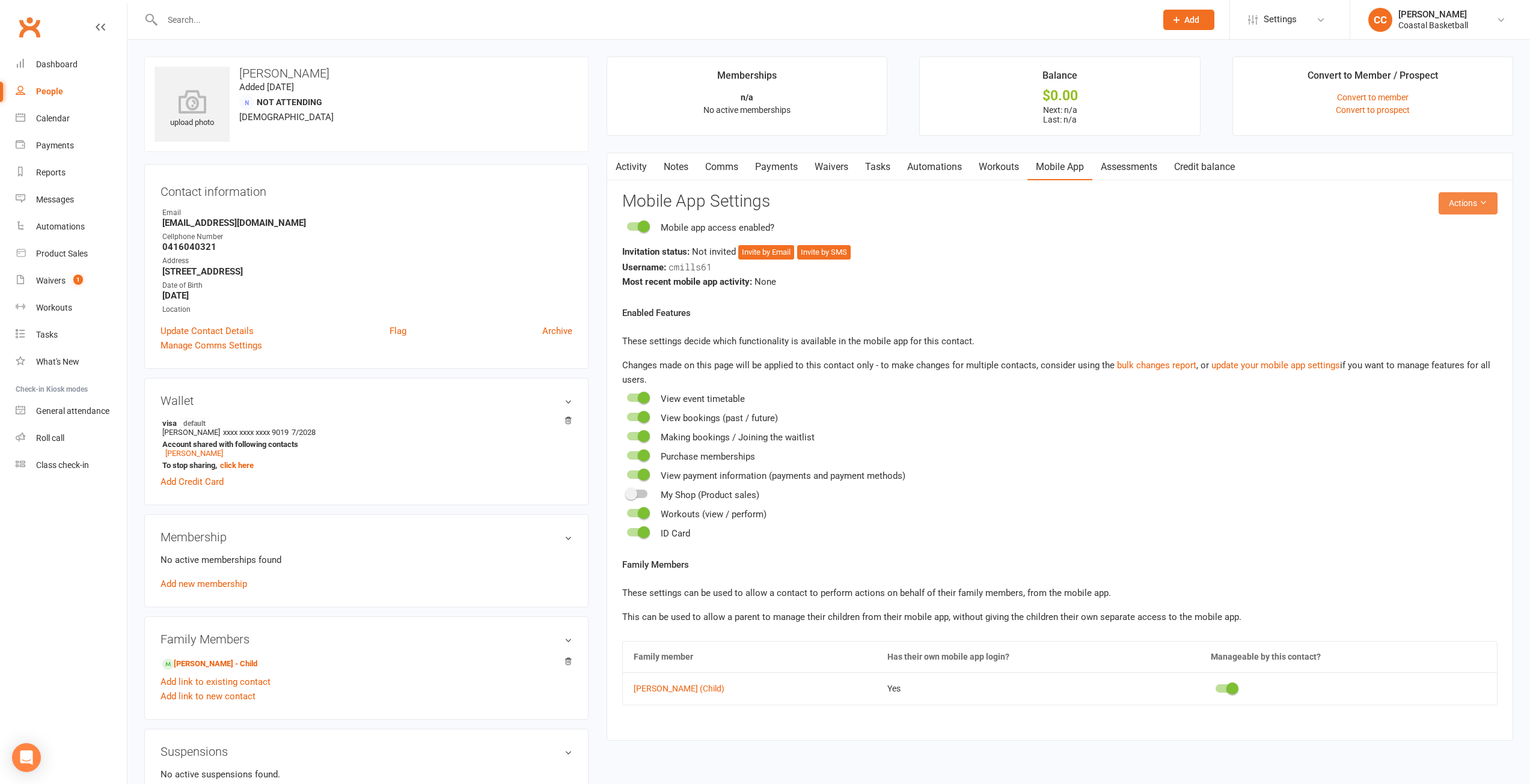
click at [1483, 205] on icon at bounding box center [1483, 202] width 9 height 9
click at [1192, 283] on div "Most recent mobile app activity: None" at bounding box center [1060, 282] width 875 height 14
click at [213, 665] on link "Xavier Mills - Child" at bounding box center [210, 664] width 95 height 12
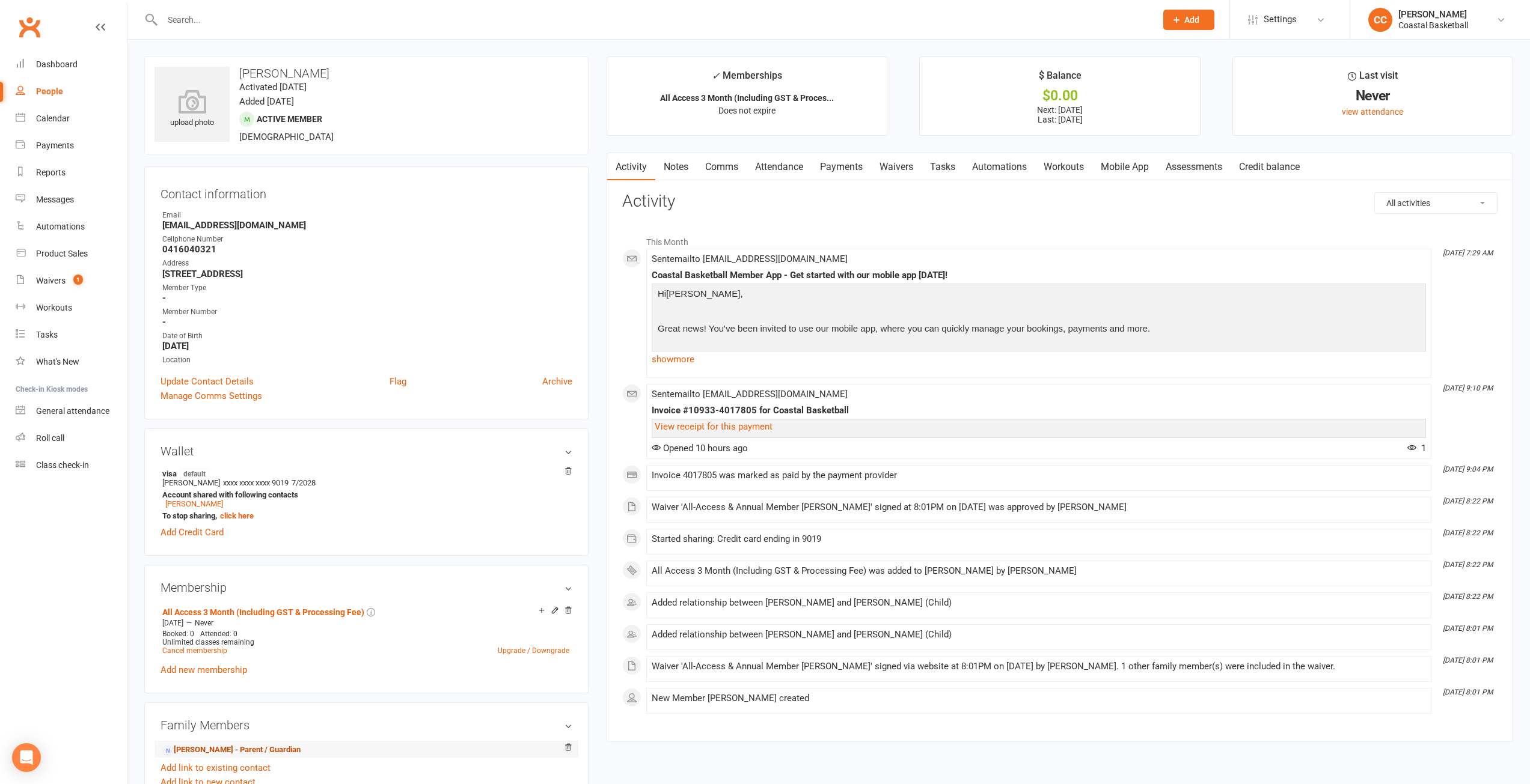
click at [244, 751] on link "Cathy Mills - Parent / Guardian" at bounding box center [231, 751] width 138 height 12
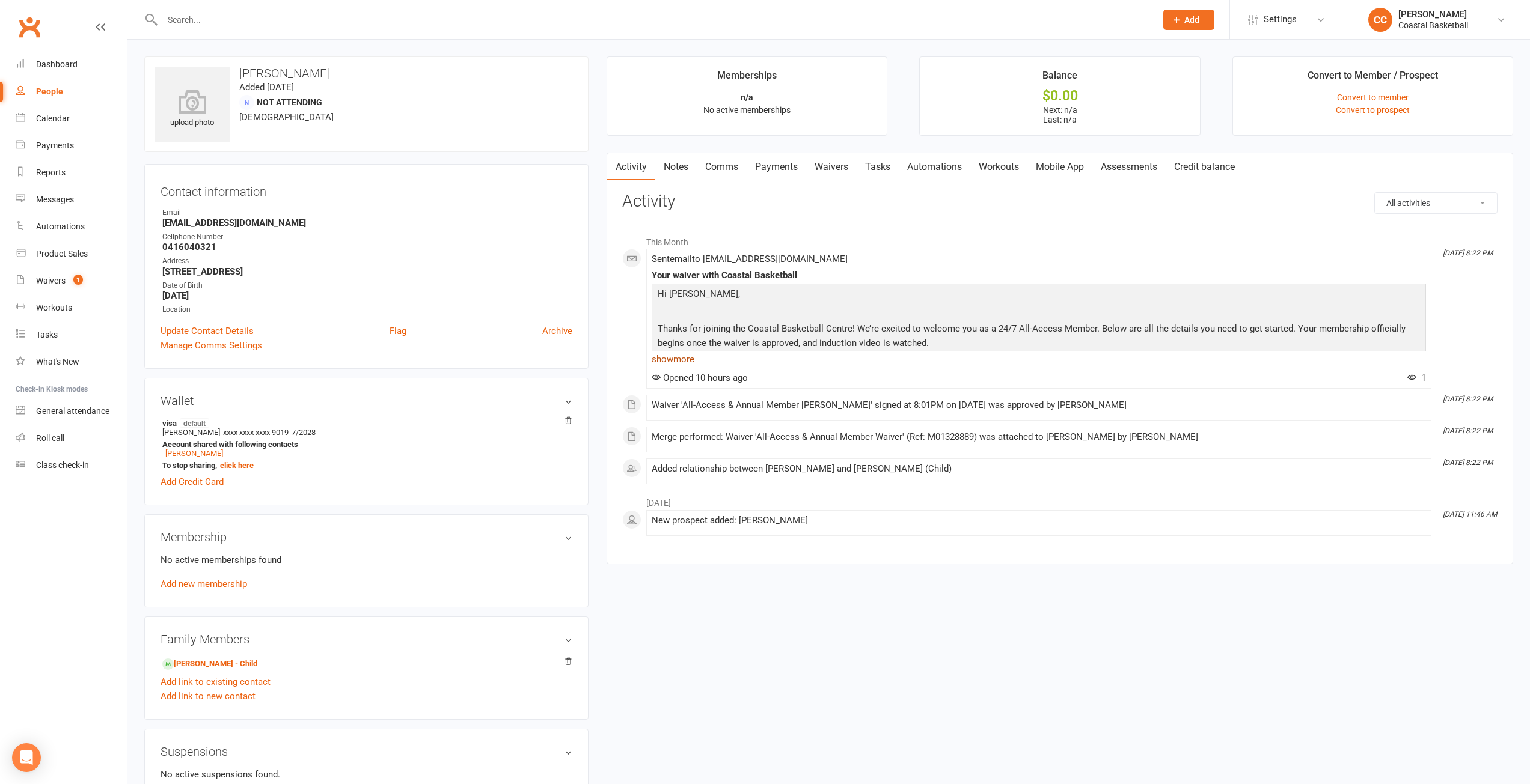
click at [684, 359] on link "show more" at bounding box center [1039, 359] width 775 height 17
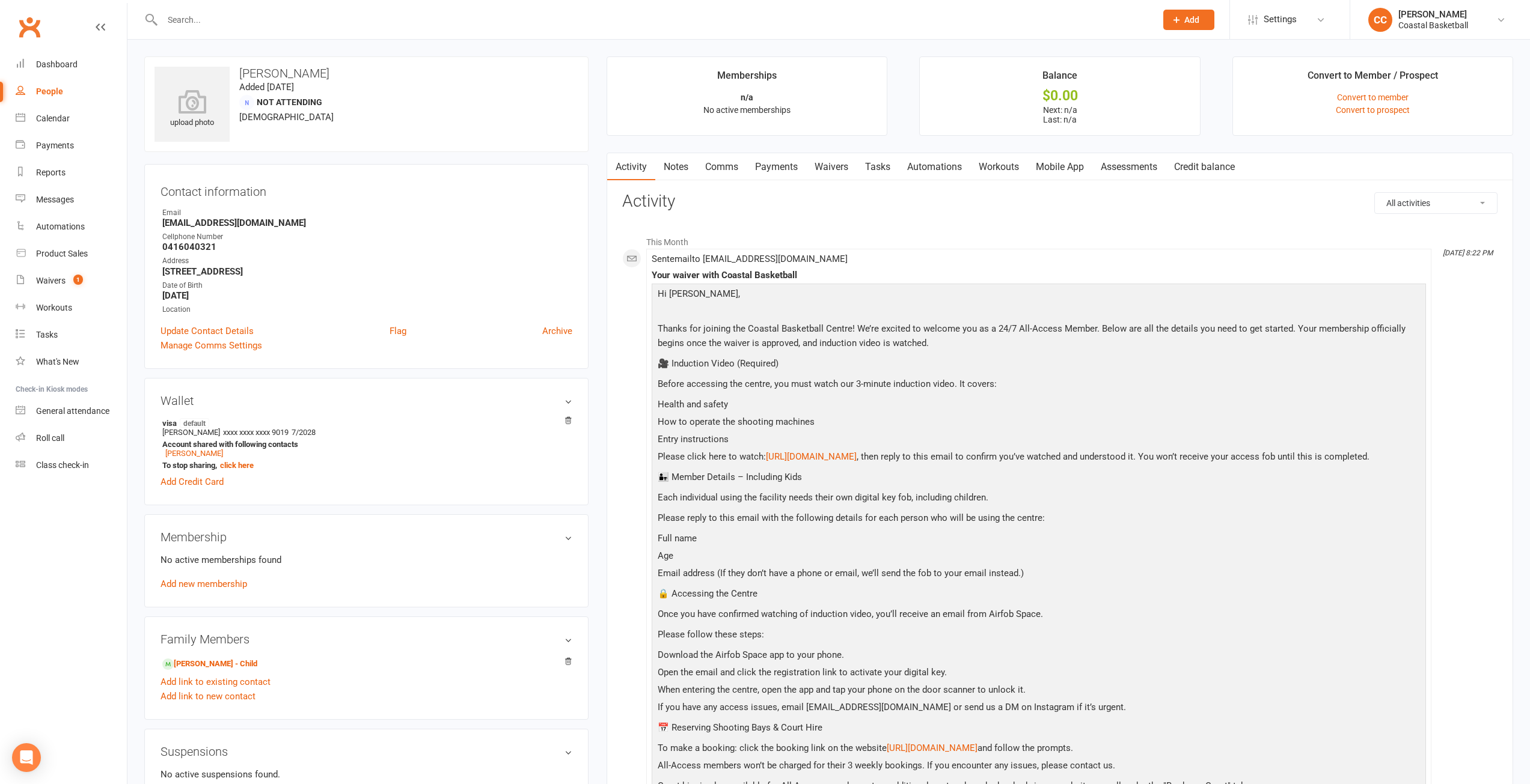
click at [1068, 159] on link "Mobile App" at bounding box center [1060, 166] width 65 height 27
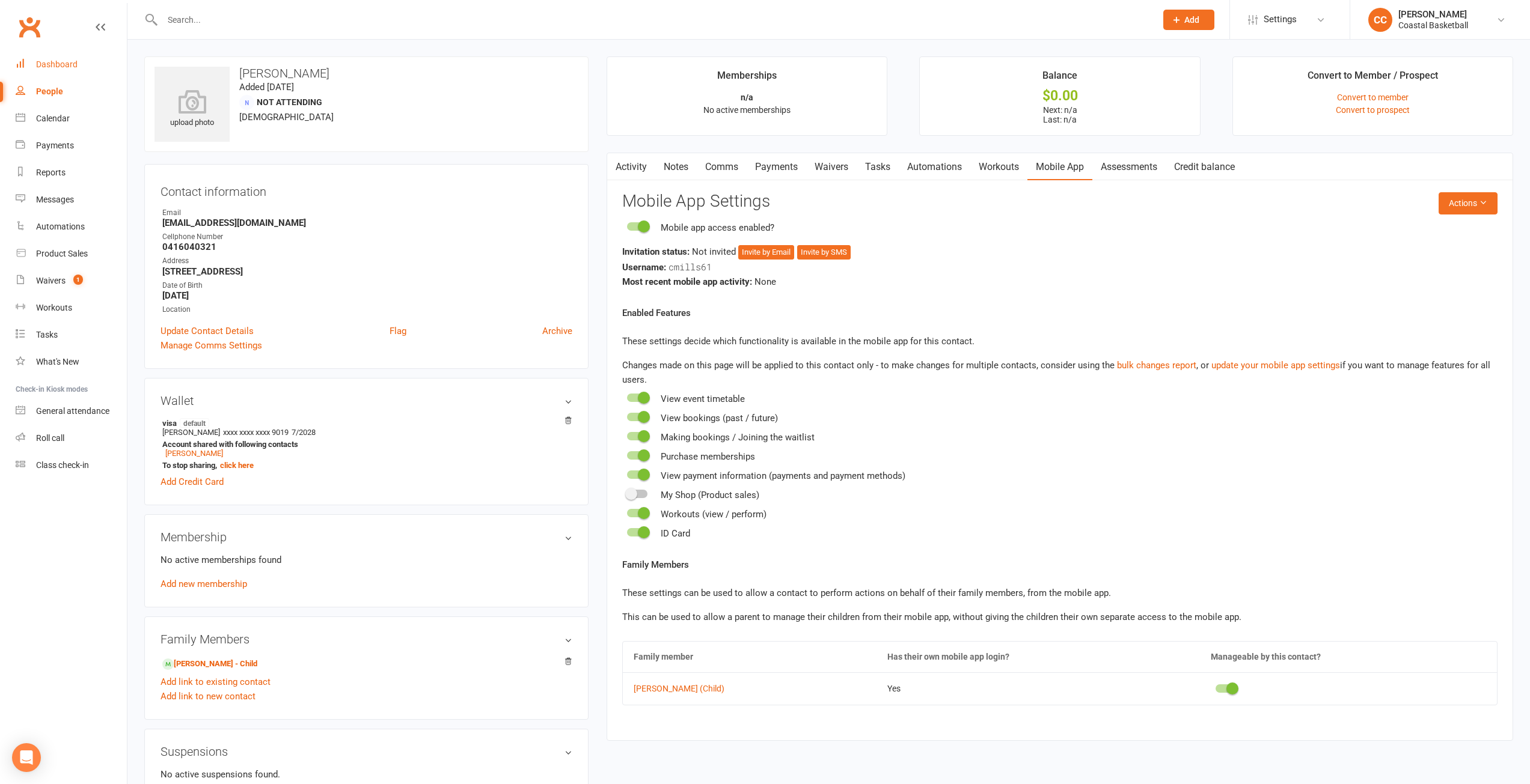
click at [56, 56] on link "Dashboard" at bounding box center [71, 64] width 111 height 27
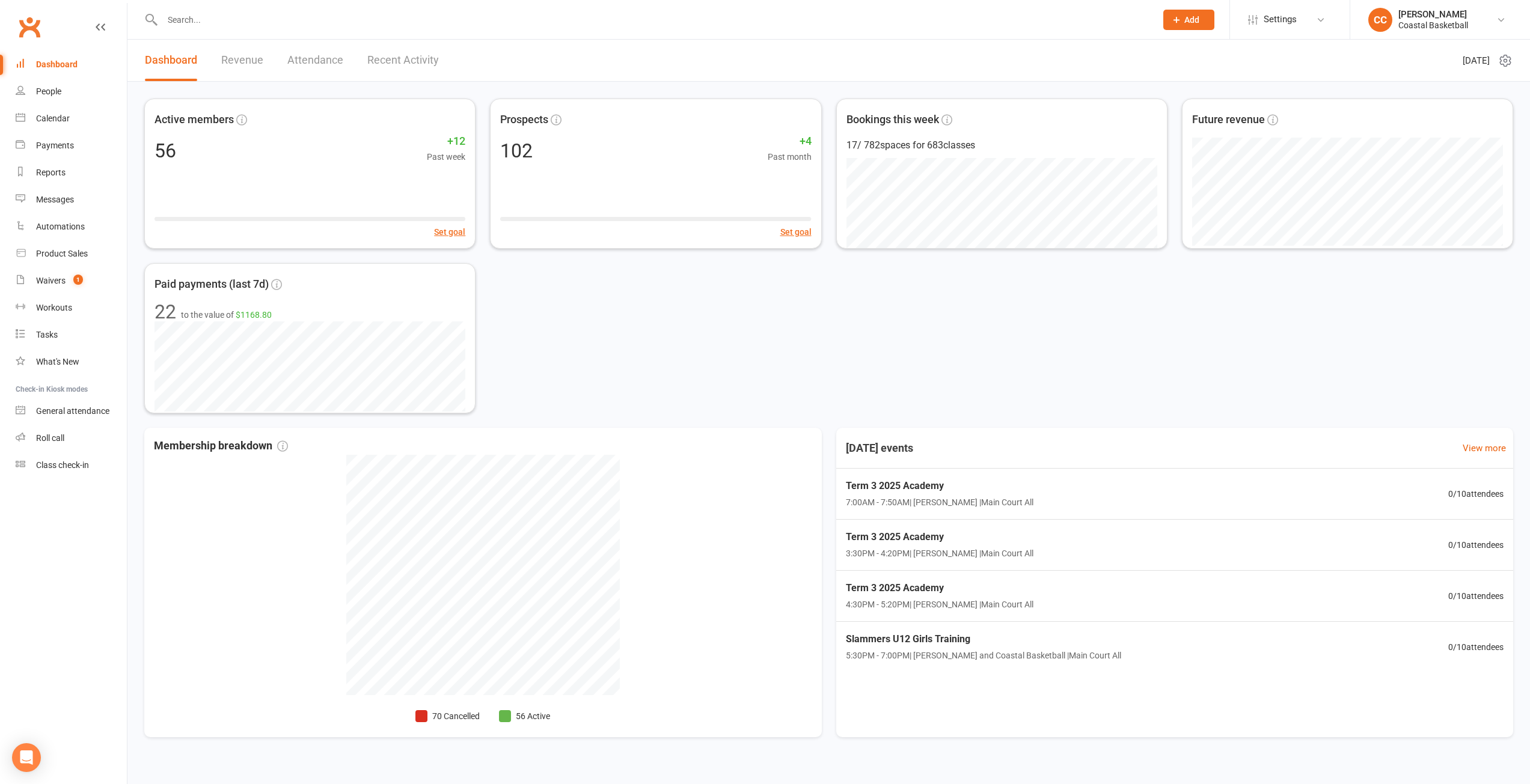
click at [247, 24] on input "text" at bounding box center [653, 19] width 989 height 17
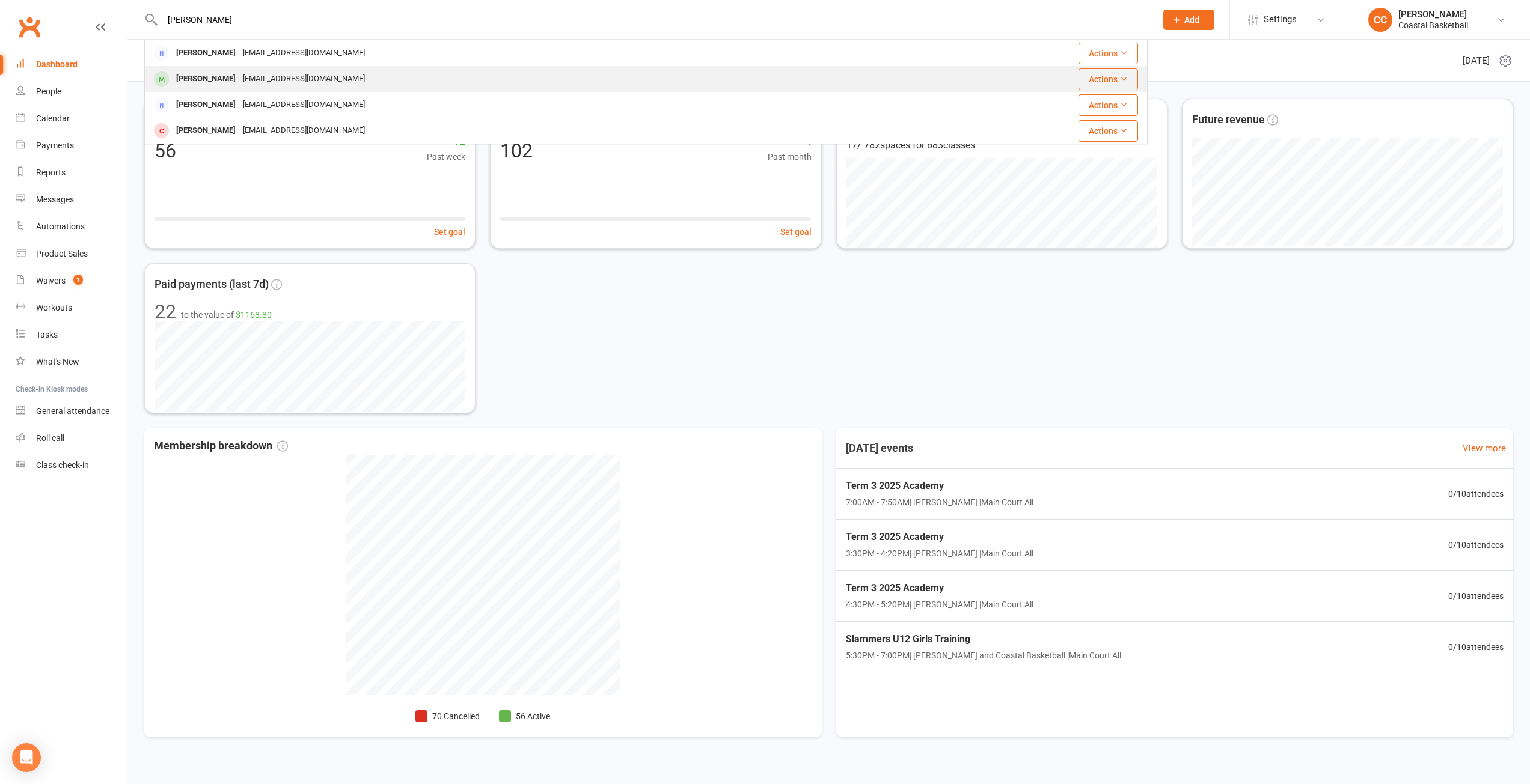
type input "tara"
click at [286, 76] on div "[EMAIL_ADDRESS][DOMAIN_NAME]" at bounding box center [304, 79] width 129 height 18
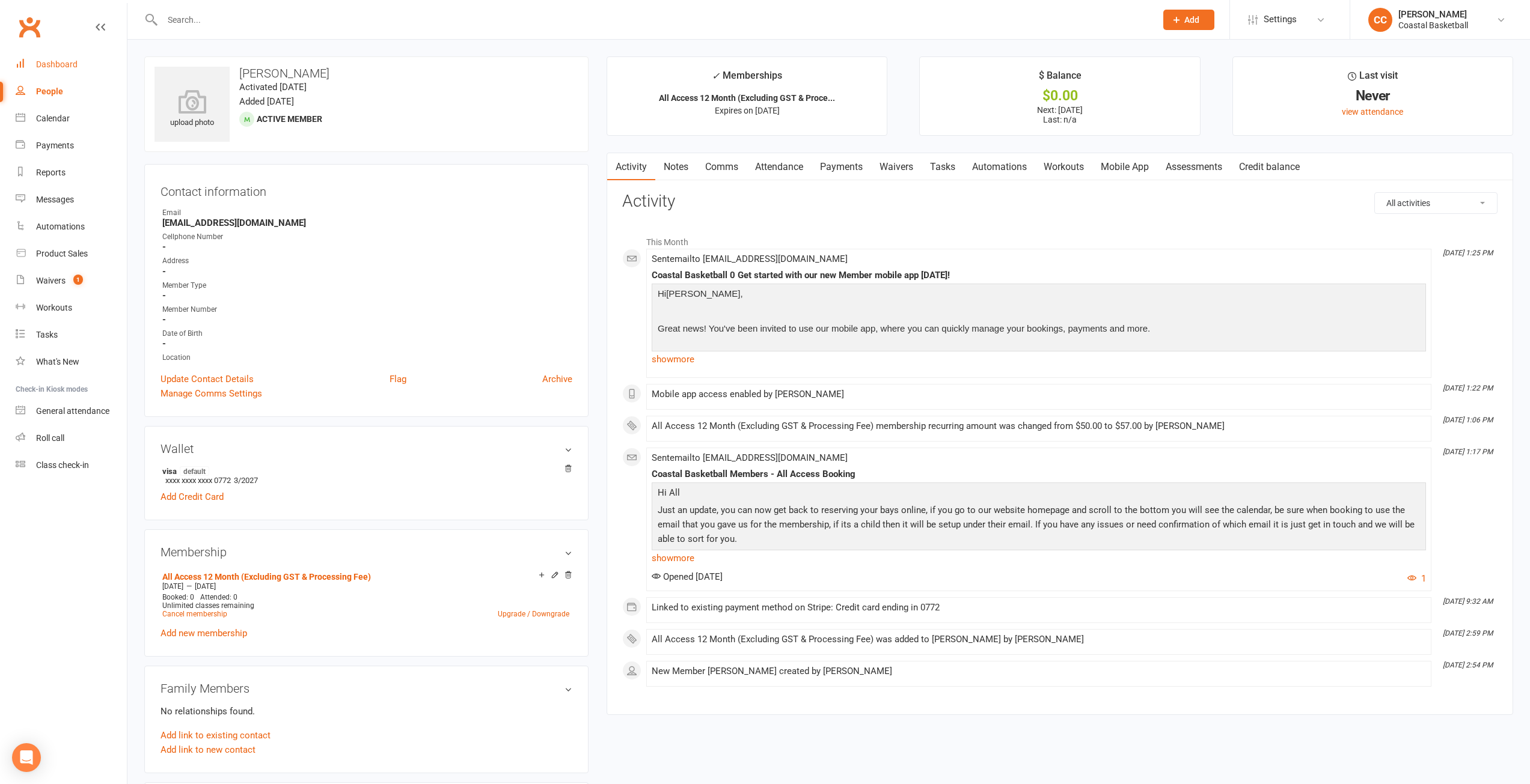
click at [60, 57] on link "Dashboard" at bounding box center [71, 64] width 111 height 27
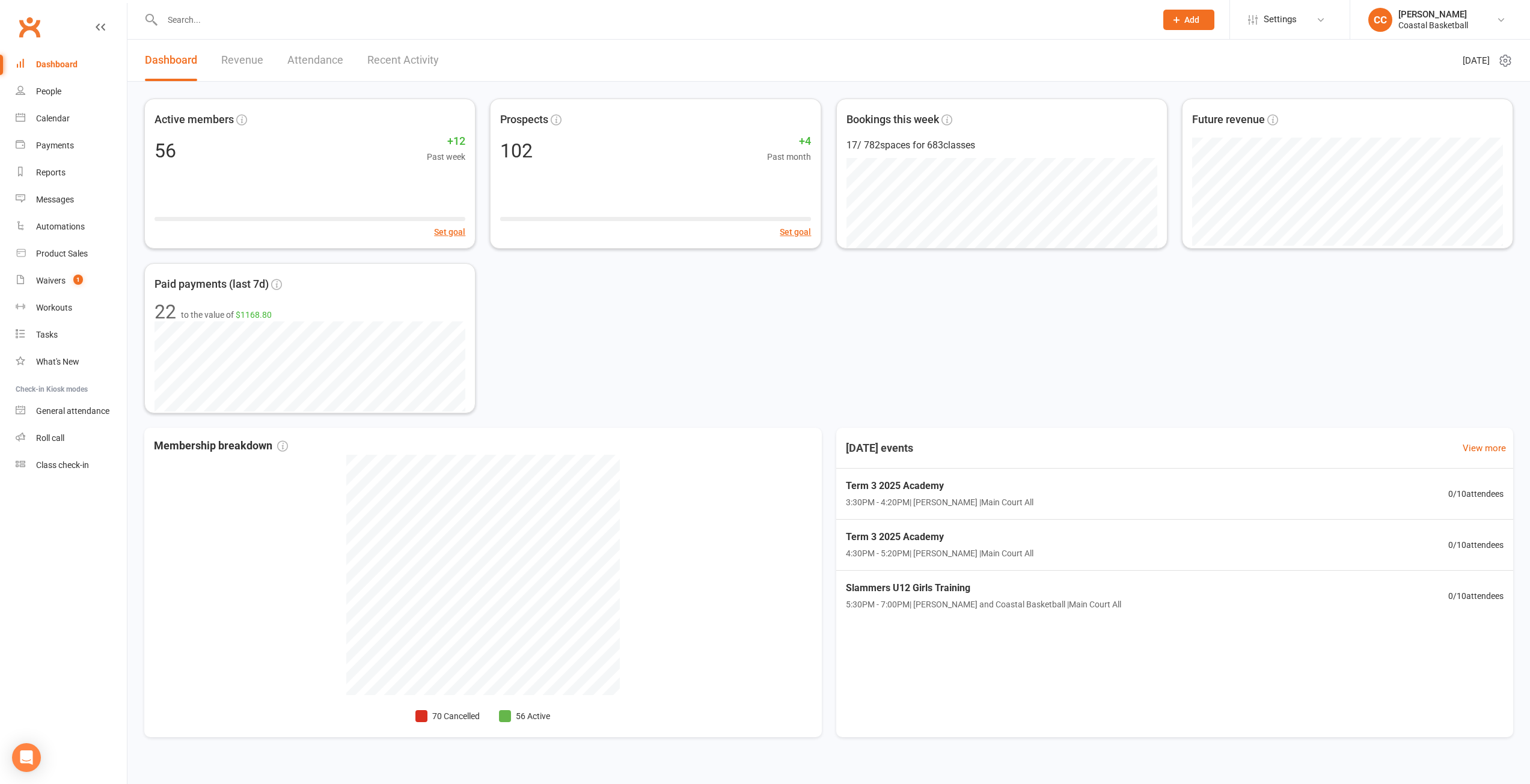
click at [684, 309] on div "Active members 56 +12 Past week Set goal Prospects 102 +4 Past month Set goal B…" at bounding box center [828, 256] width 1369 height 315
click at [56, 283] on div "Waivers" at bounding box center [50, 280] width 29 height 10
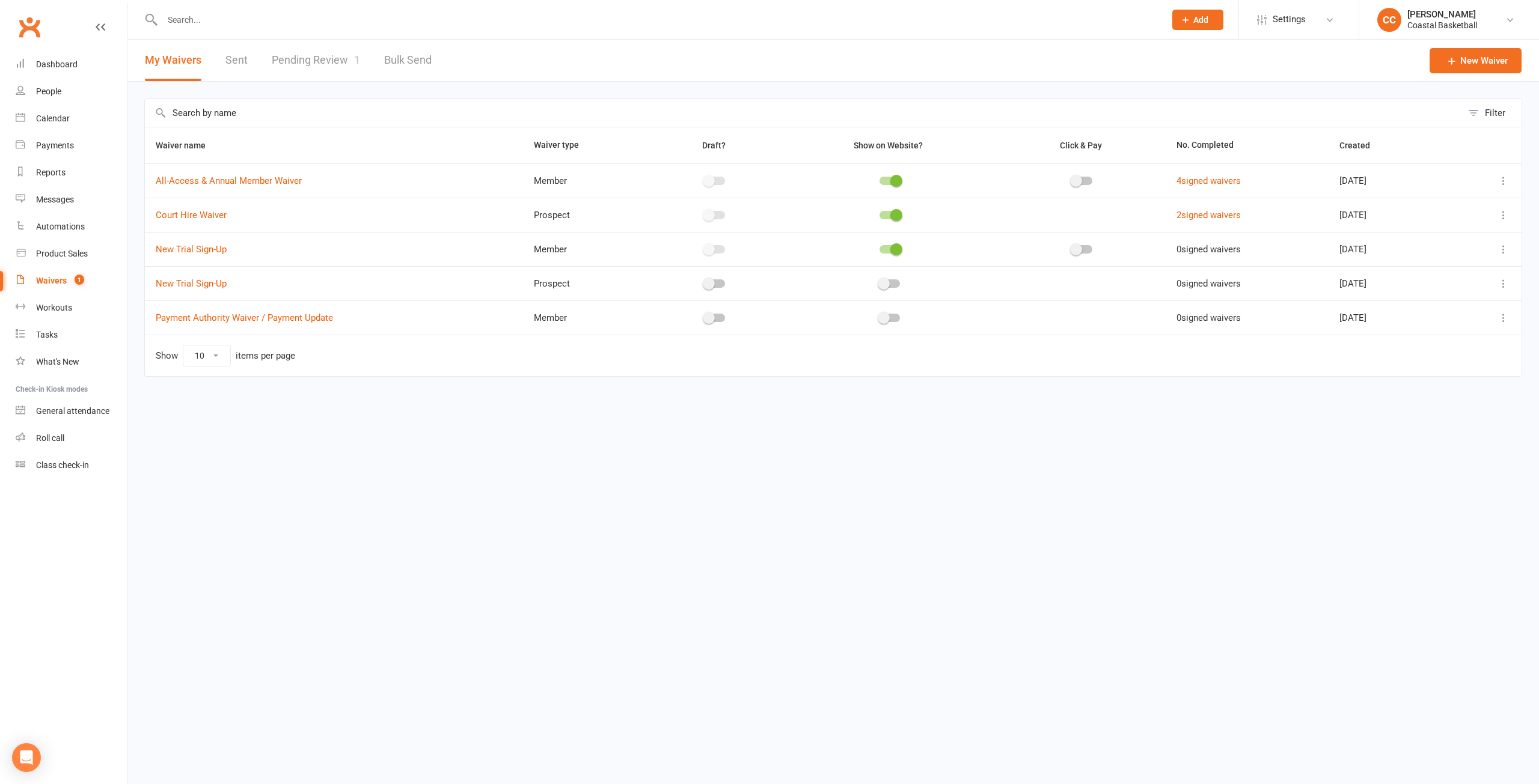
click at [308, 58] on link "Pending Review 1" at bounding box center [316, 60] width 88 height 41
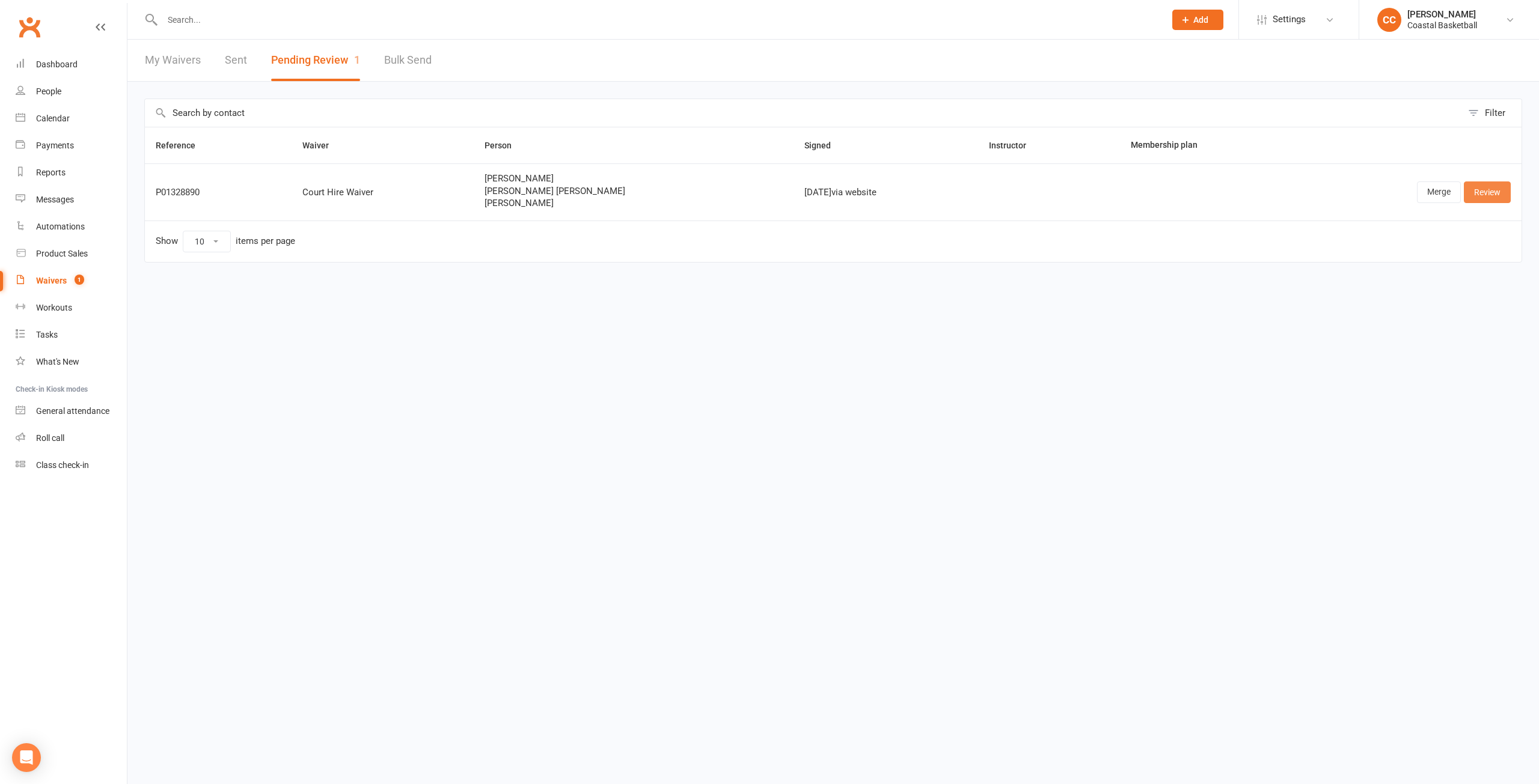
click at [1490, 189] on link "Review" at bounding box center [1487, 192] width 47 height 22
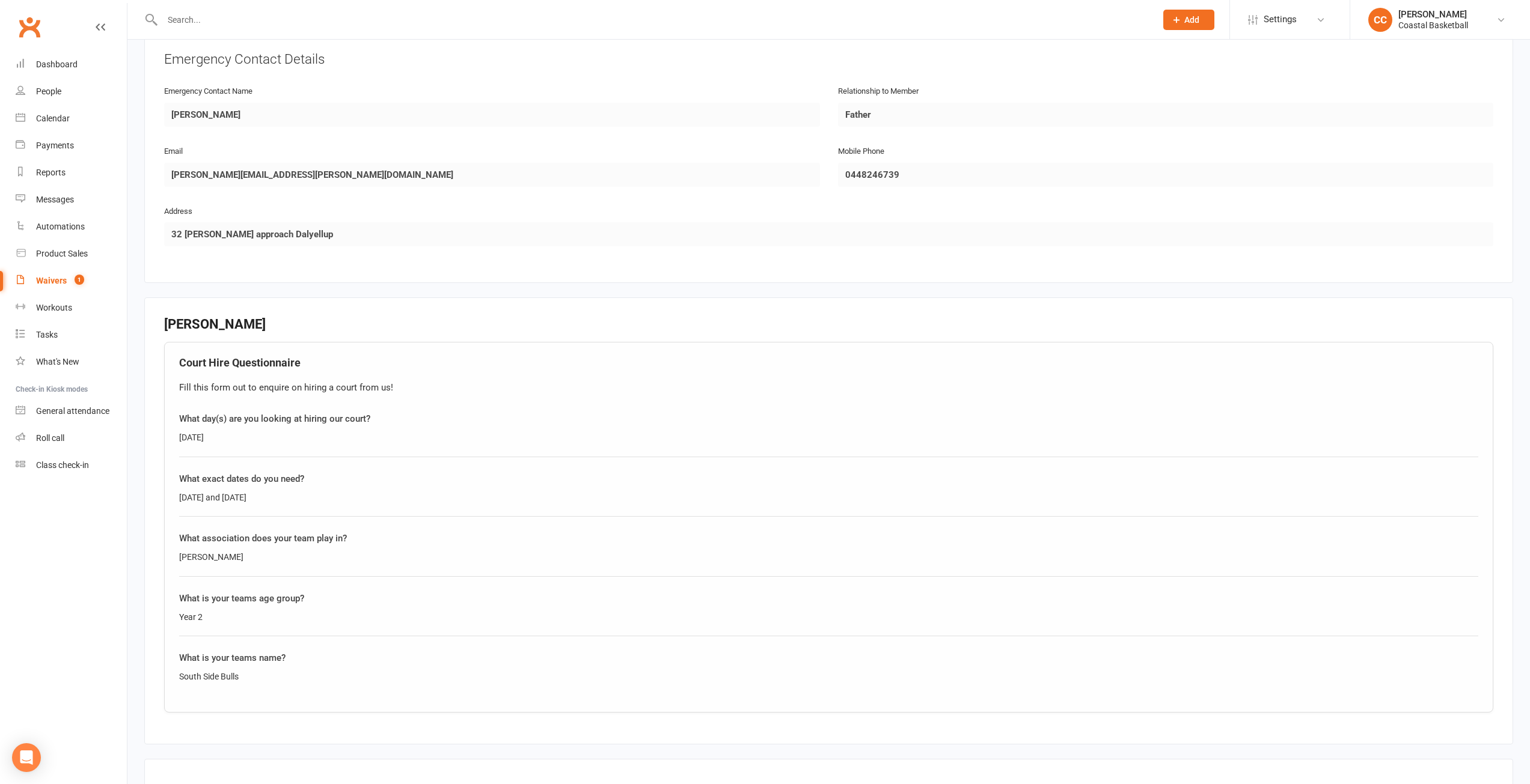
scroll to position [1505, 0]
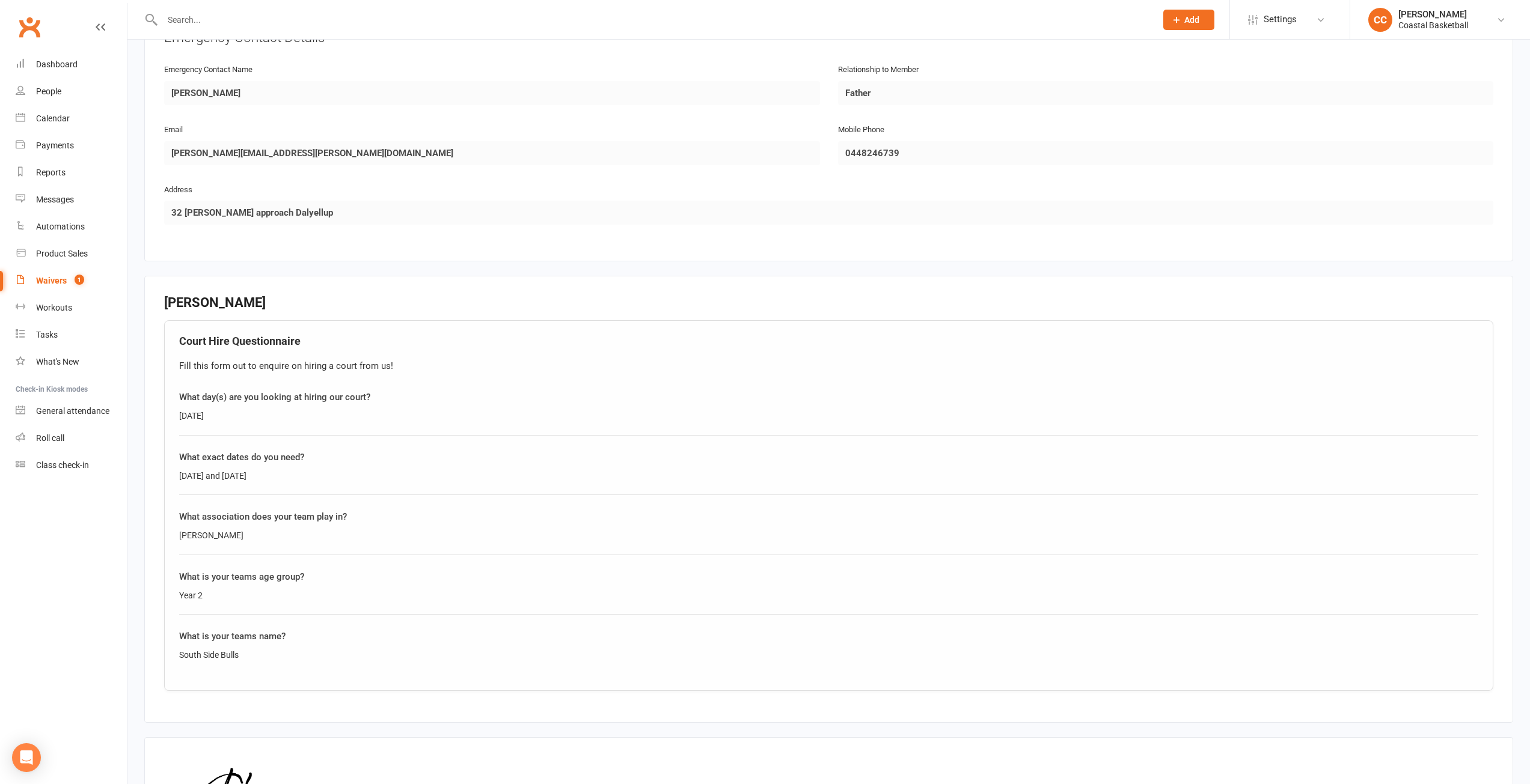
click at [210, 18] on input "text" at bounding box center [653, 19] width 989 height 17
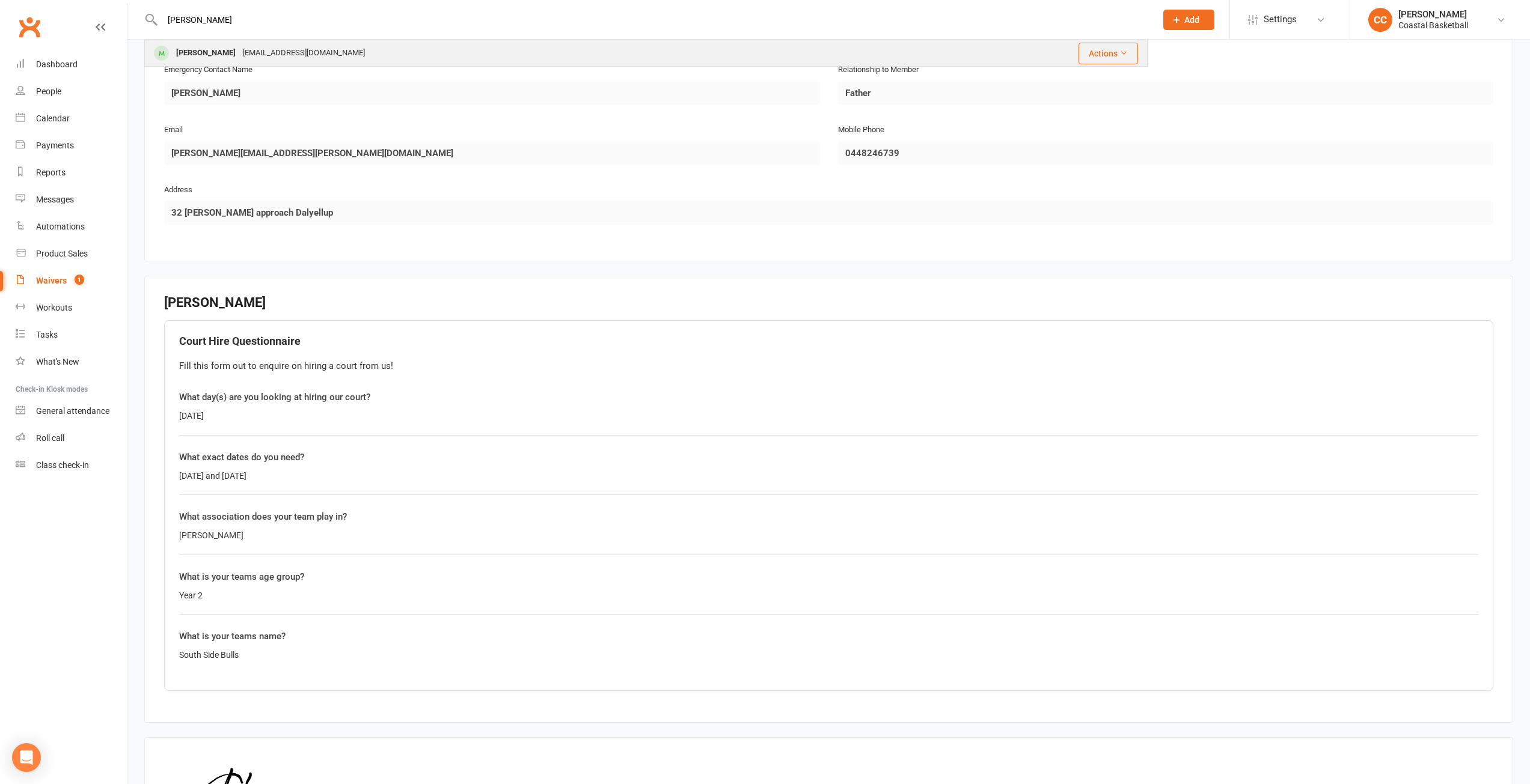
type input "royce"
click at [239, 49] on div "[EMAIL_ADDRESS][DOMAIN_NAME]" at bounding box center [304, 54] width 129 height 18
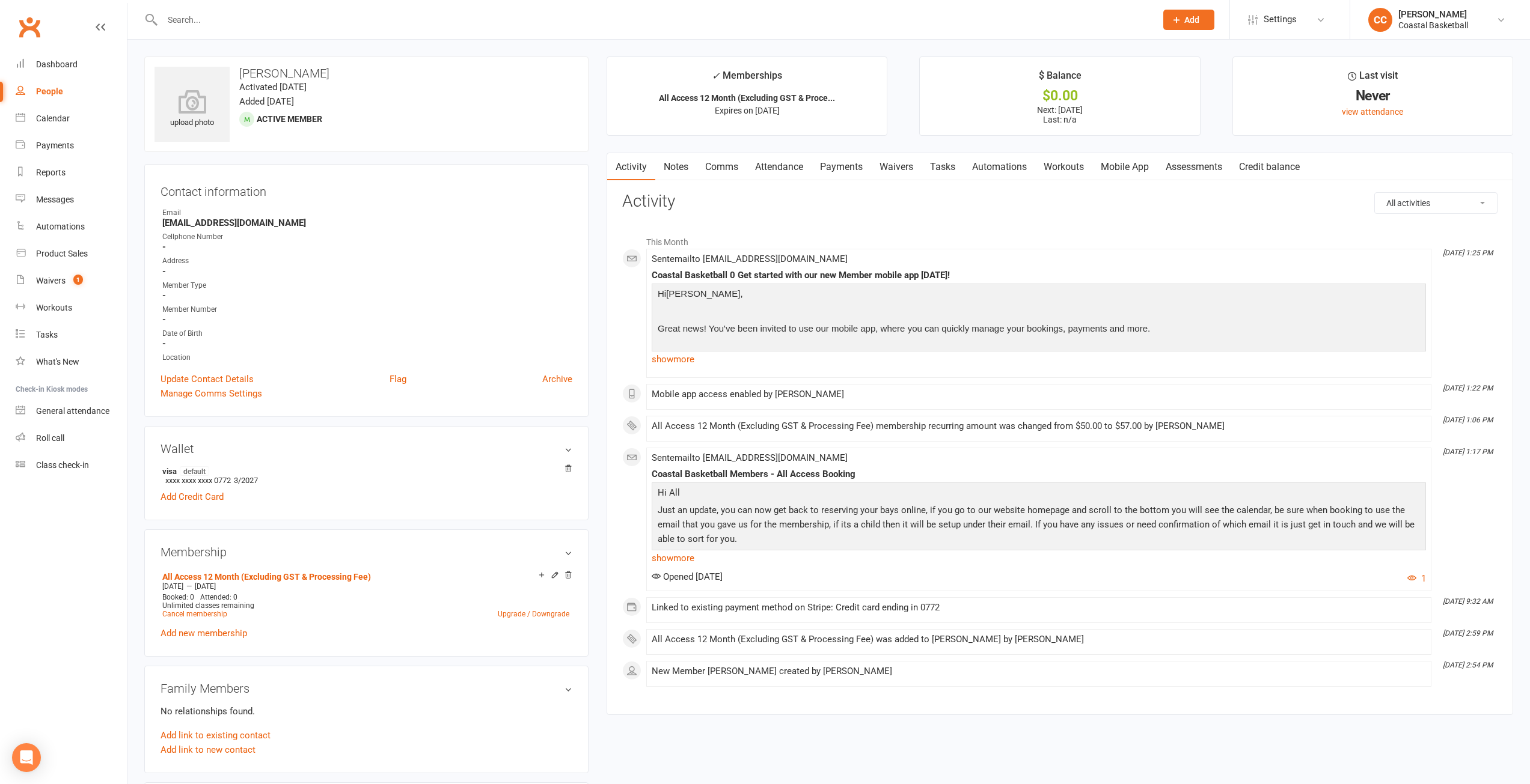
click at [1157, 173] on link "Mobile App" at bounding box center [1125, 166] width 65 height 27
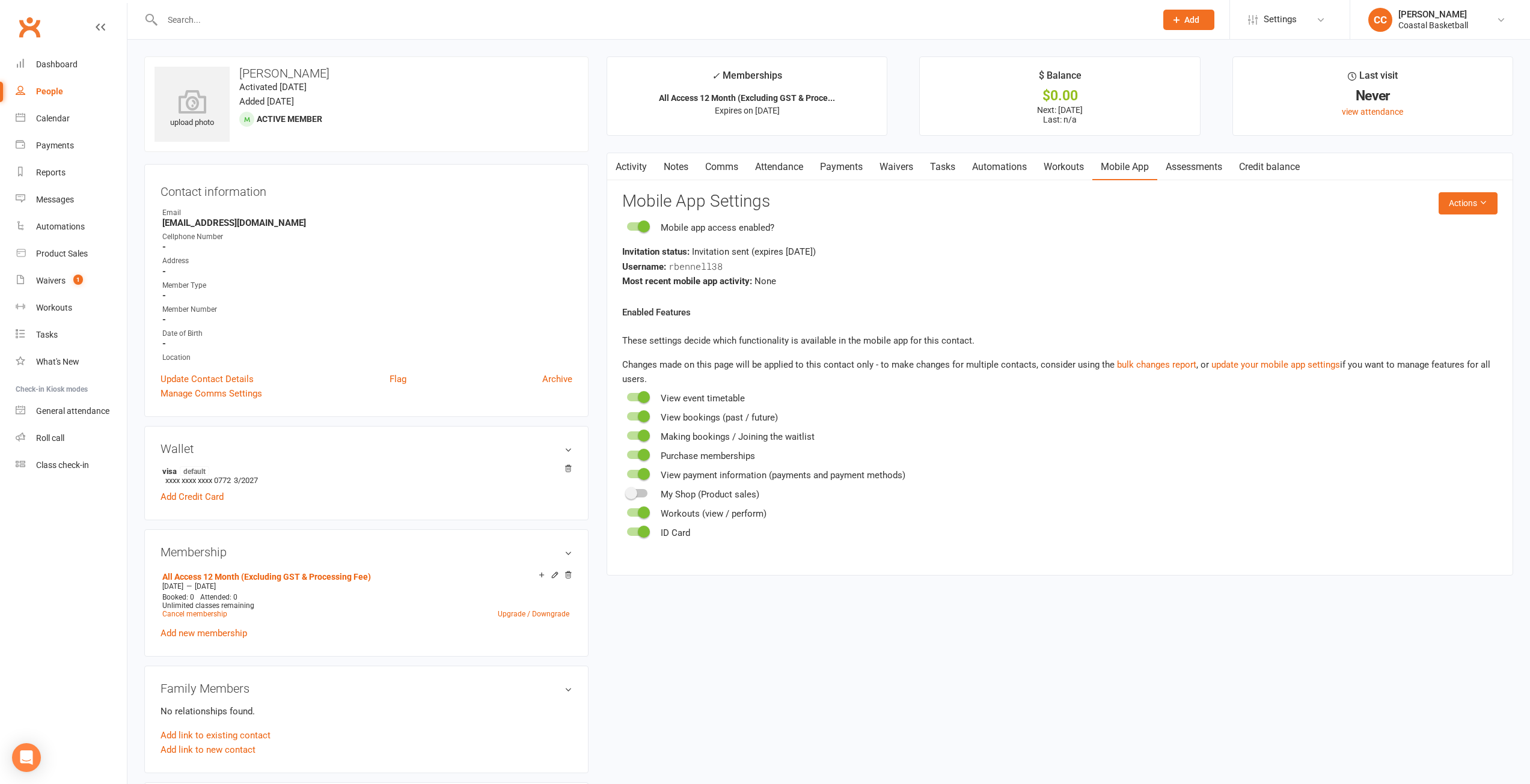
click at [647, 164] on link "Activity" at bounding box center [631, 166] width 48 height 27
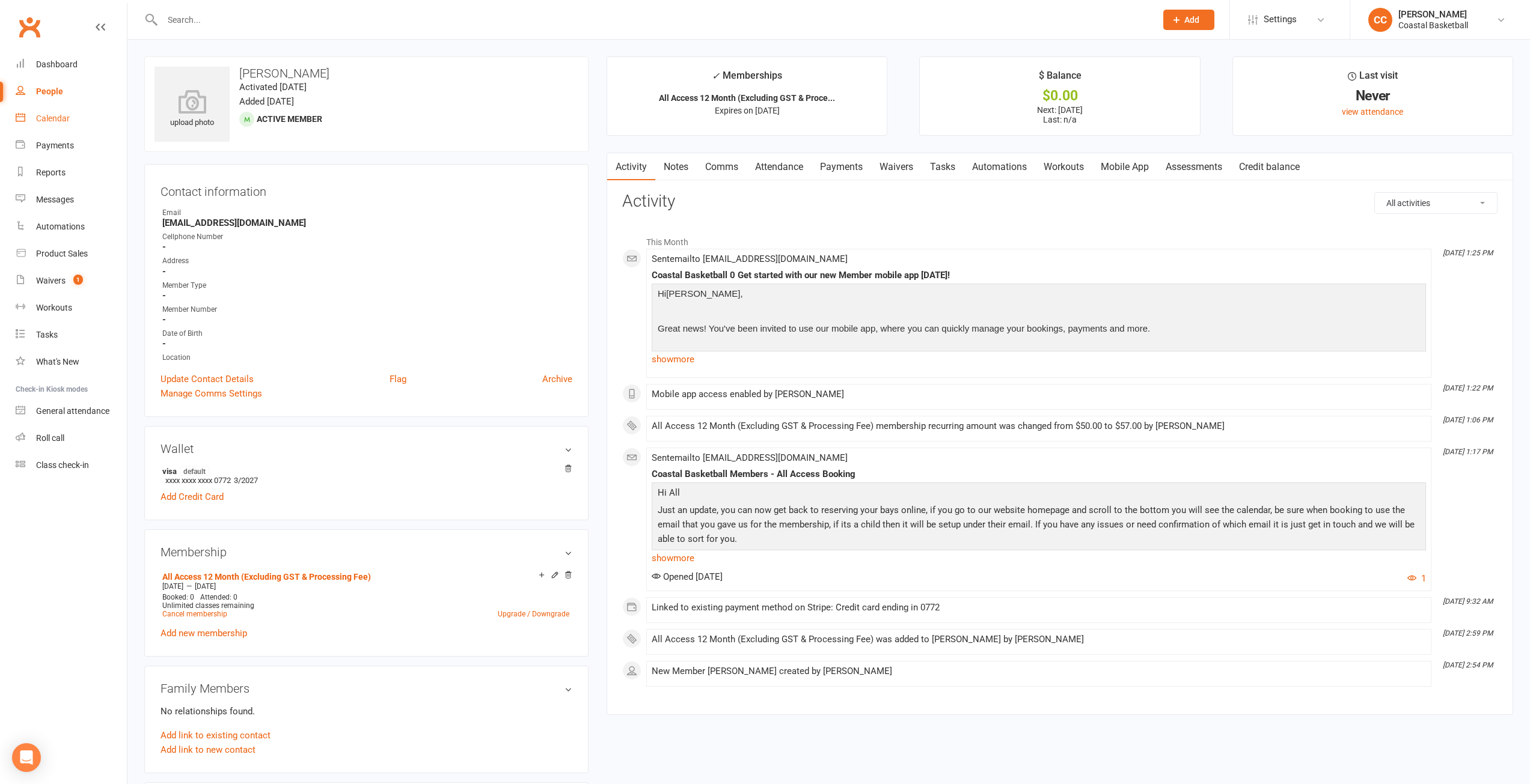
click at [66, 116] on div "Calendar" at bounding box center [53, 118] width 33 height 10
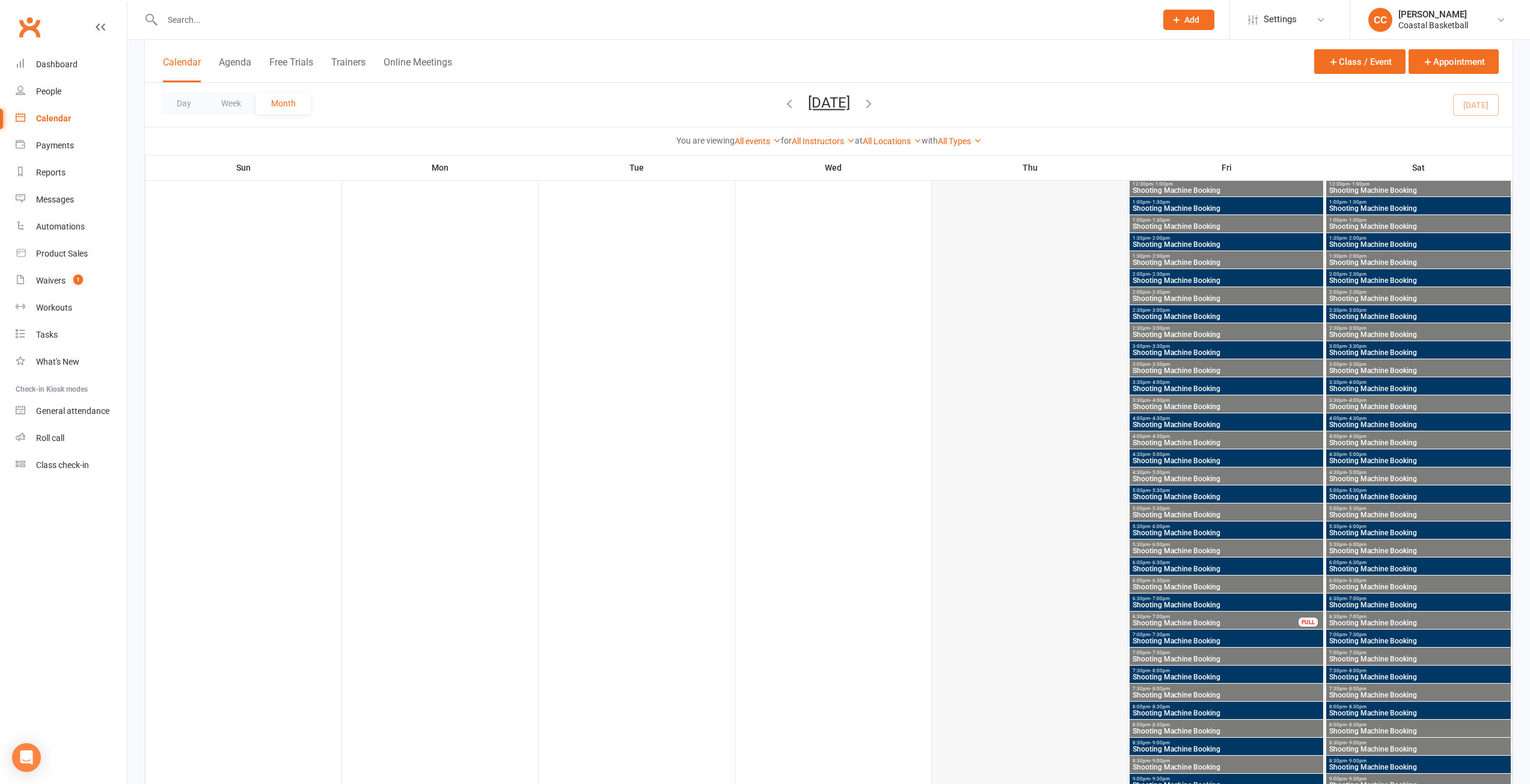
scroll to position [1022, 0]
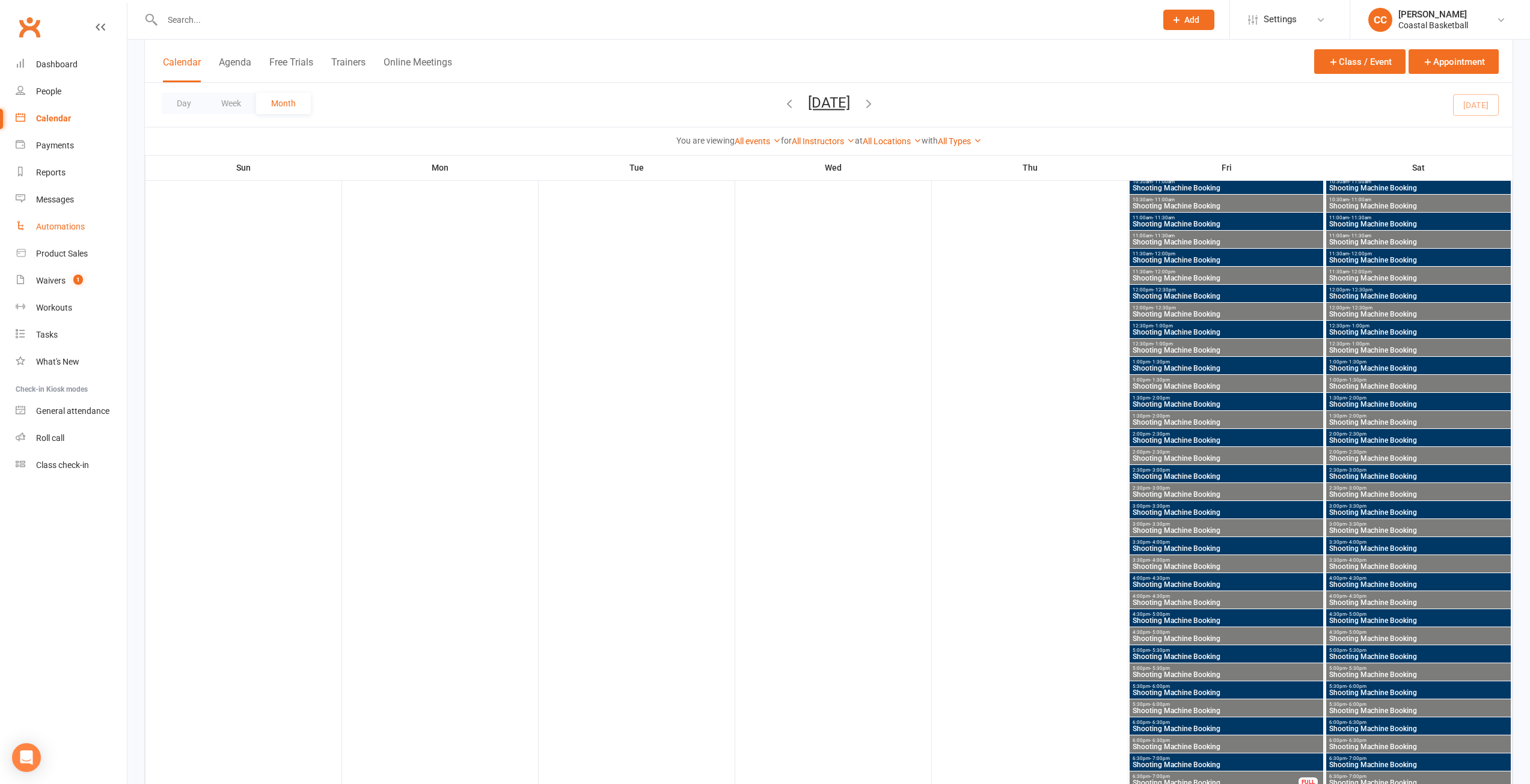
click at [77, 231] on div "Automations" at bounding box center [60, 226] width 48 height 10
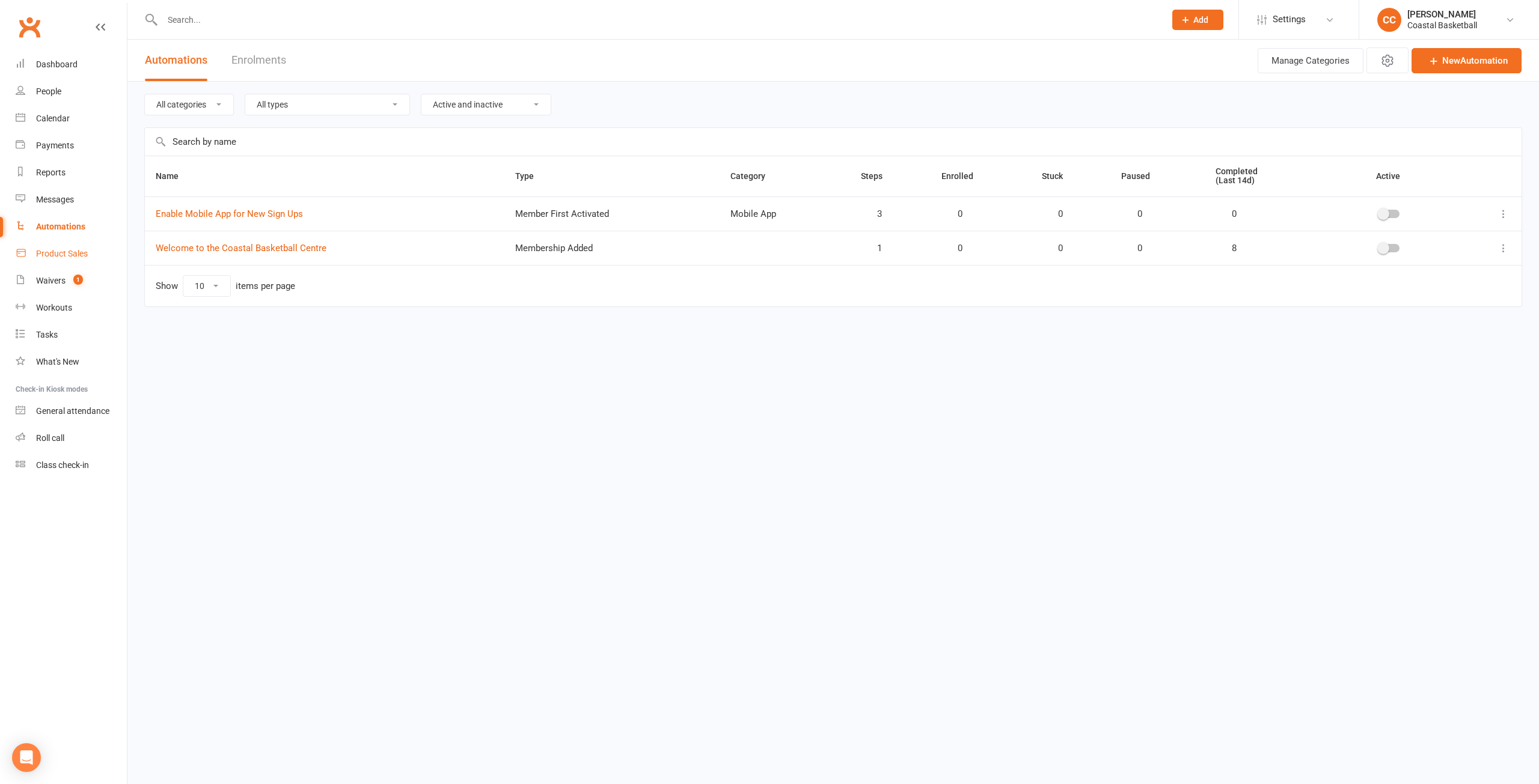
click at [81, 253] on div "Product Sales" at bounding box center [62, 253] width 52 height 10
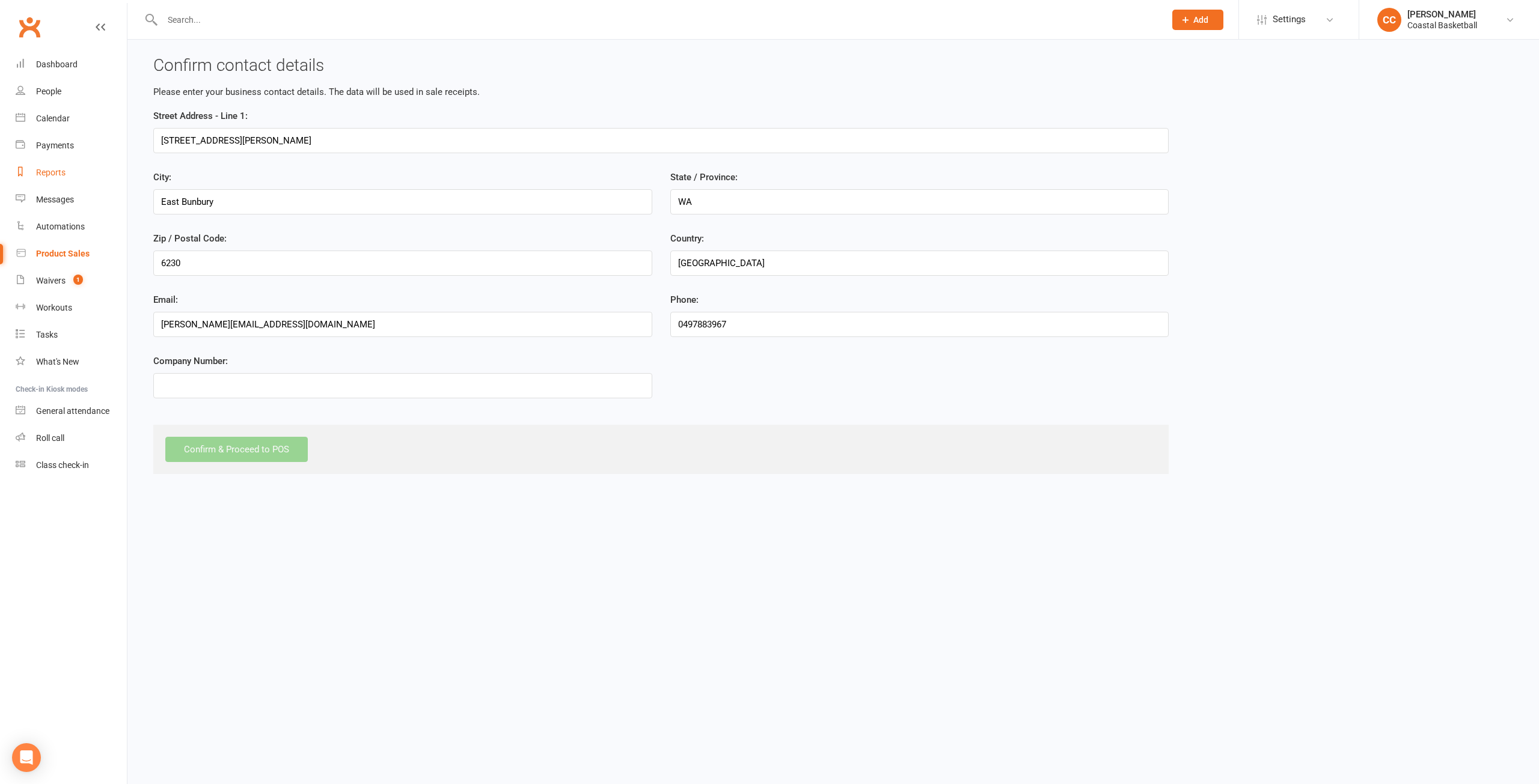
click at [77, 180] on link "Reports" at bounding box center [71, 172] width 111 height 27
